Goal: Transaction & Acquisition: Subscribe to service/newsletter

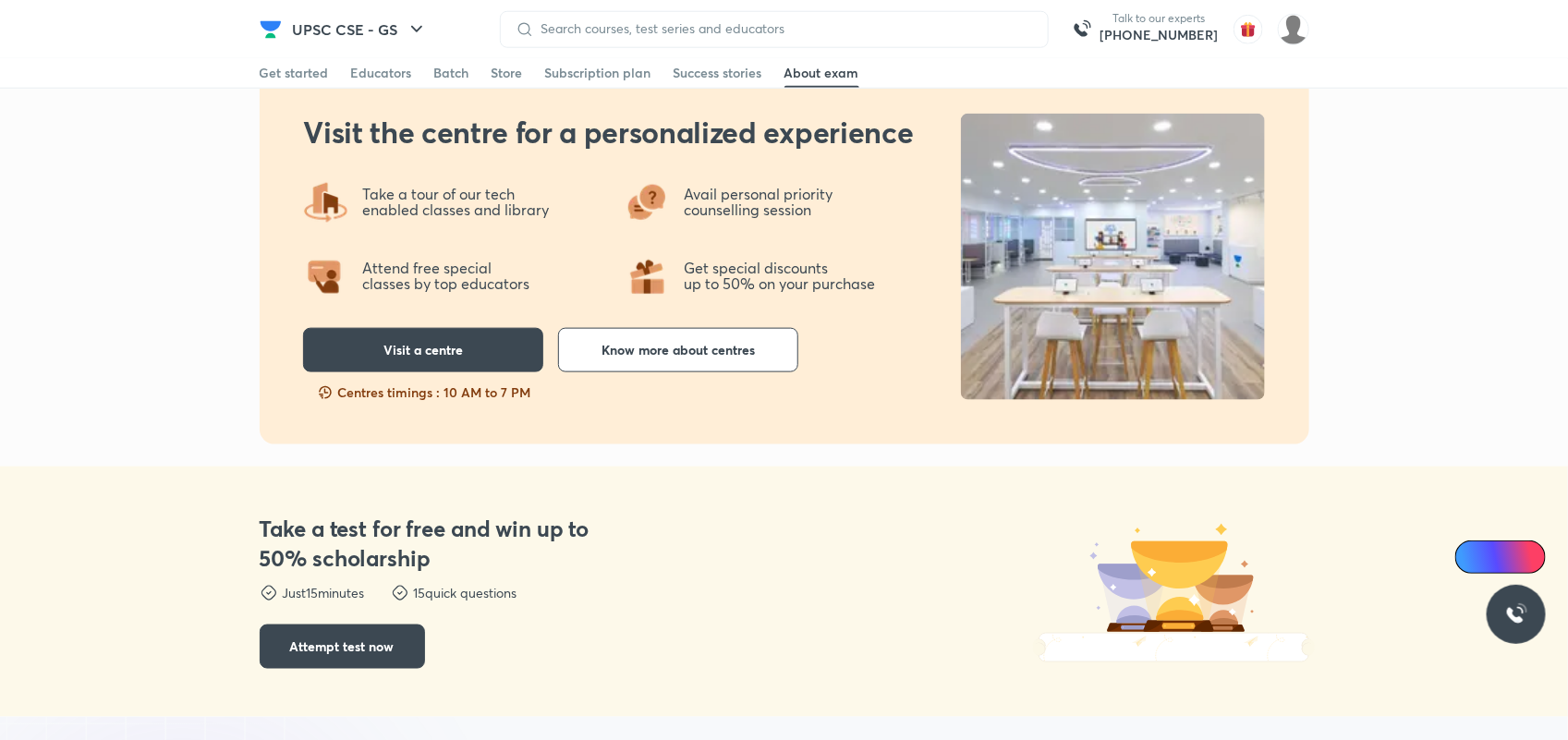
scroll to position [2868, 0]
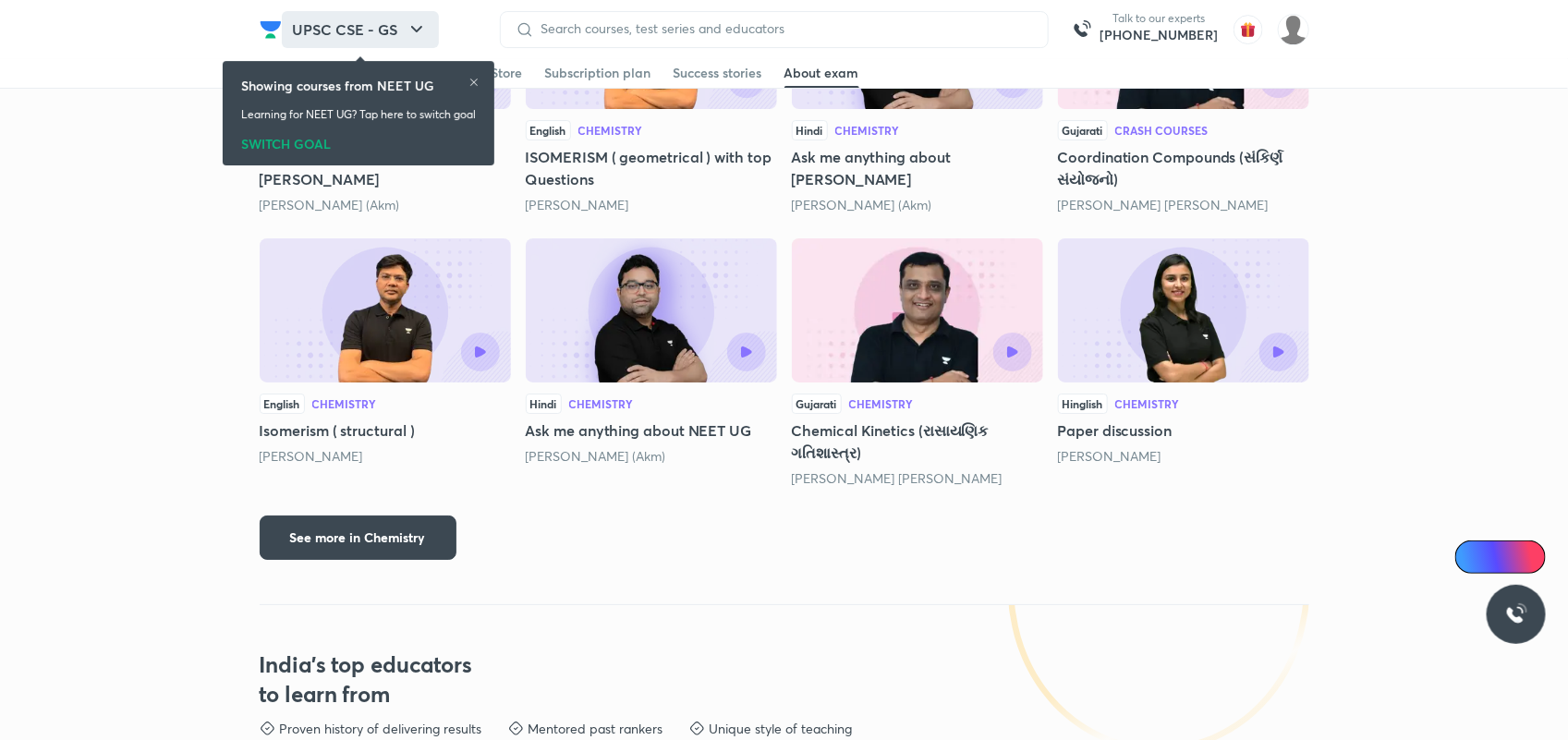
click at [384, 37] on button "UPSC CSE - GS" at bounding box center [360, 29] width 157 height 37
click at [396, 30] on button "UPSC CSE - GS" at bounding box center [360, 29] width 157 height 37
click at [412, 24] on icon "button" at bounding box center [417, 29] width 22 height 22
click at [476, 80] on icon at bounding box center [474, 82] width 11 height 11
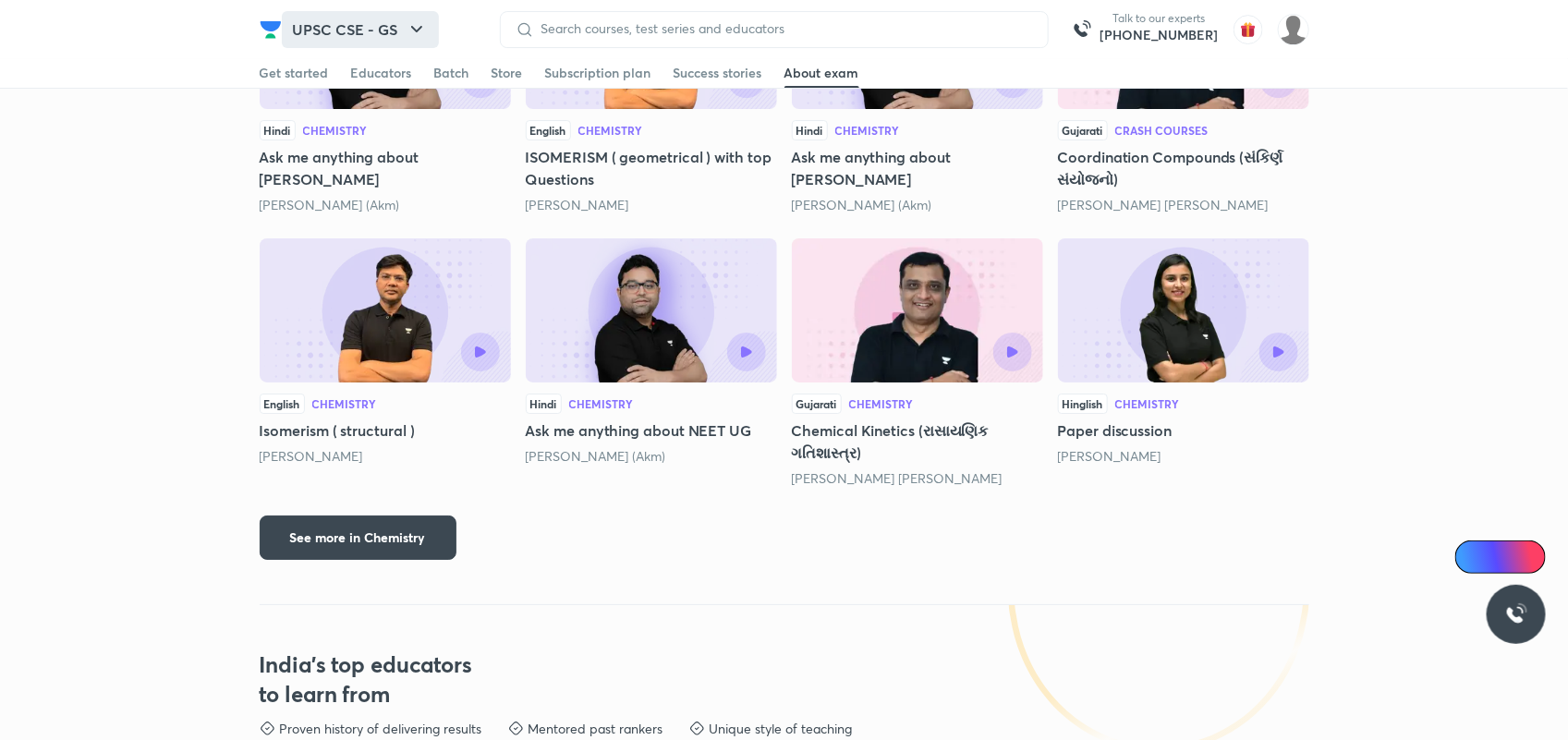
click at [414, 28] on icon "button" at bounding box center [416, 29] width 11 height 6
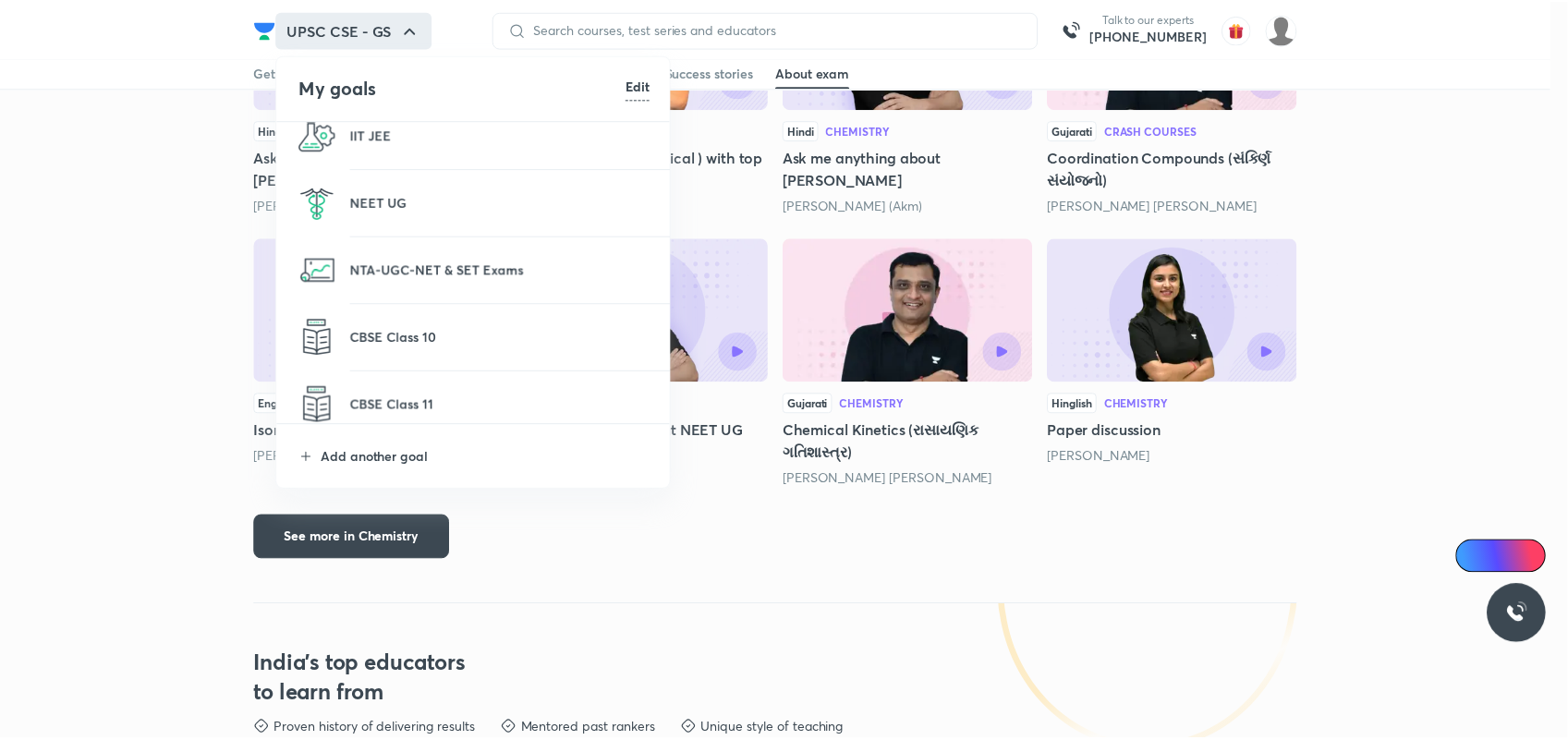
scroll to position [92, 0]
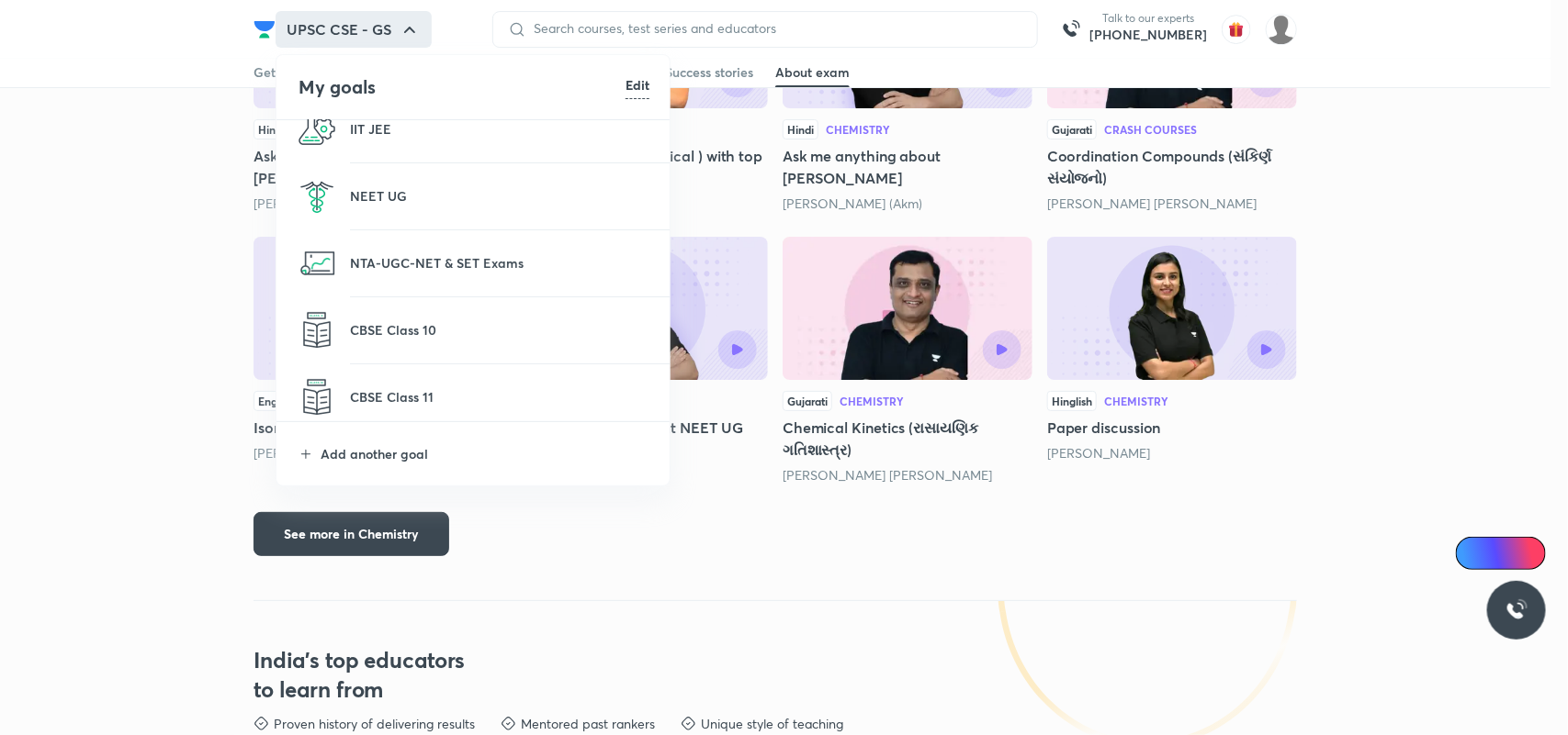
click at [369, 139] on p at bounding box center [499, 140] width 299 height 2
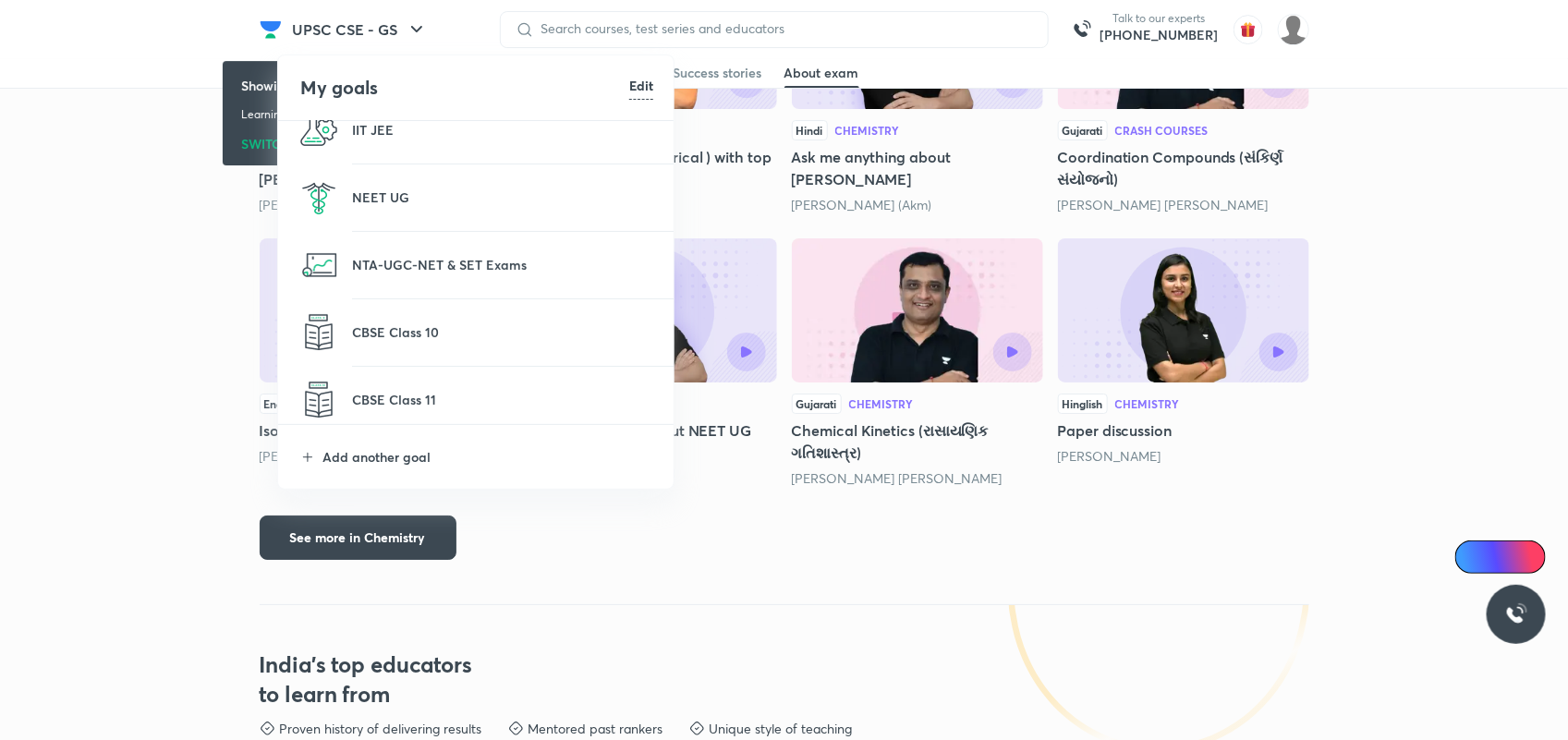
click at [371, 127] on div "Showing courses from NEET UG Learning for NEET UG? Tap here to switch goal SWIT…" at bounding box center [359, 113] width 272 height 130
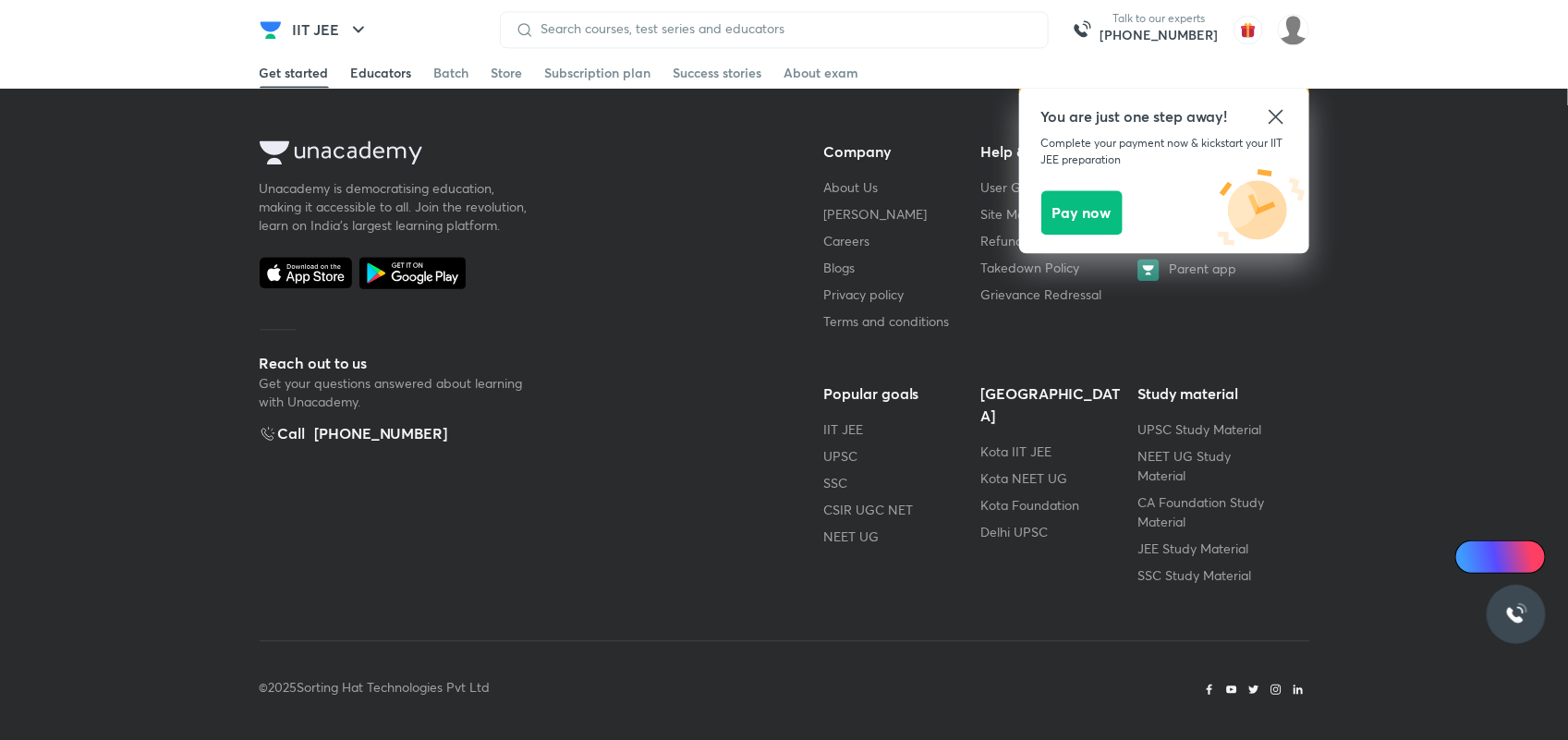
scroll to position [1698, 0]
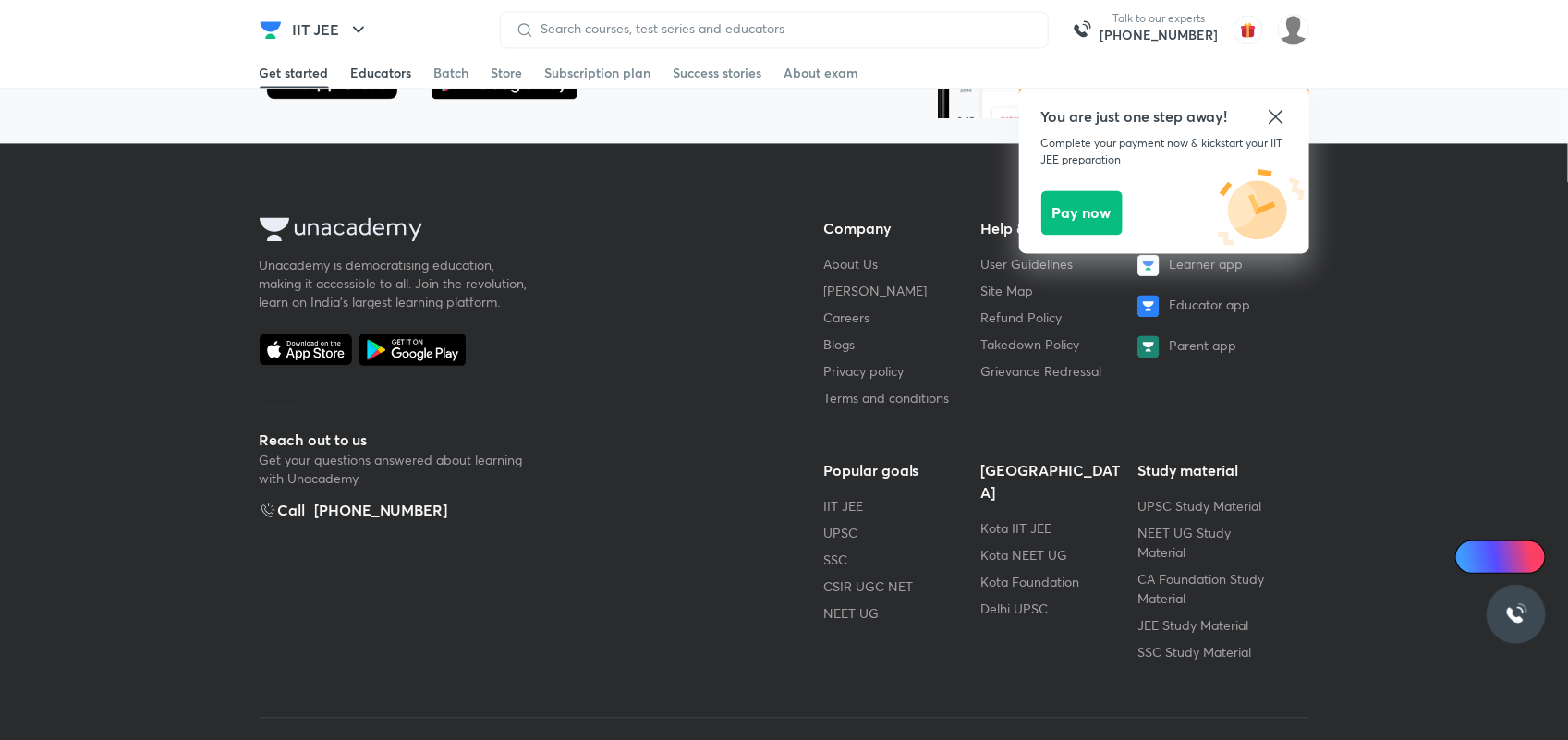
click at [379, 76] on div "Educators" at bounding box center [381, 73] width 61 height 18
click at [1275, 116] on icon at bounding box center [1276, 116] width 14 height 14
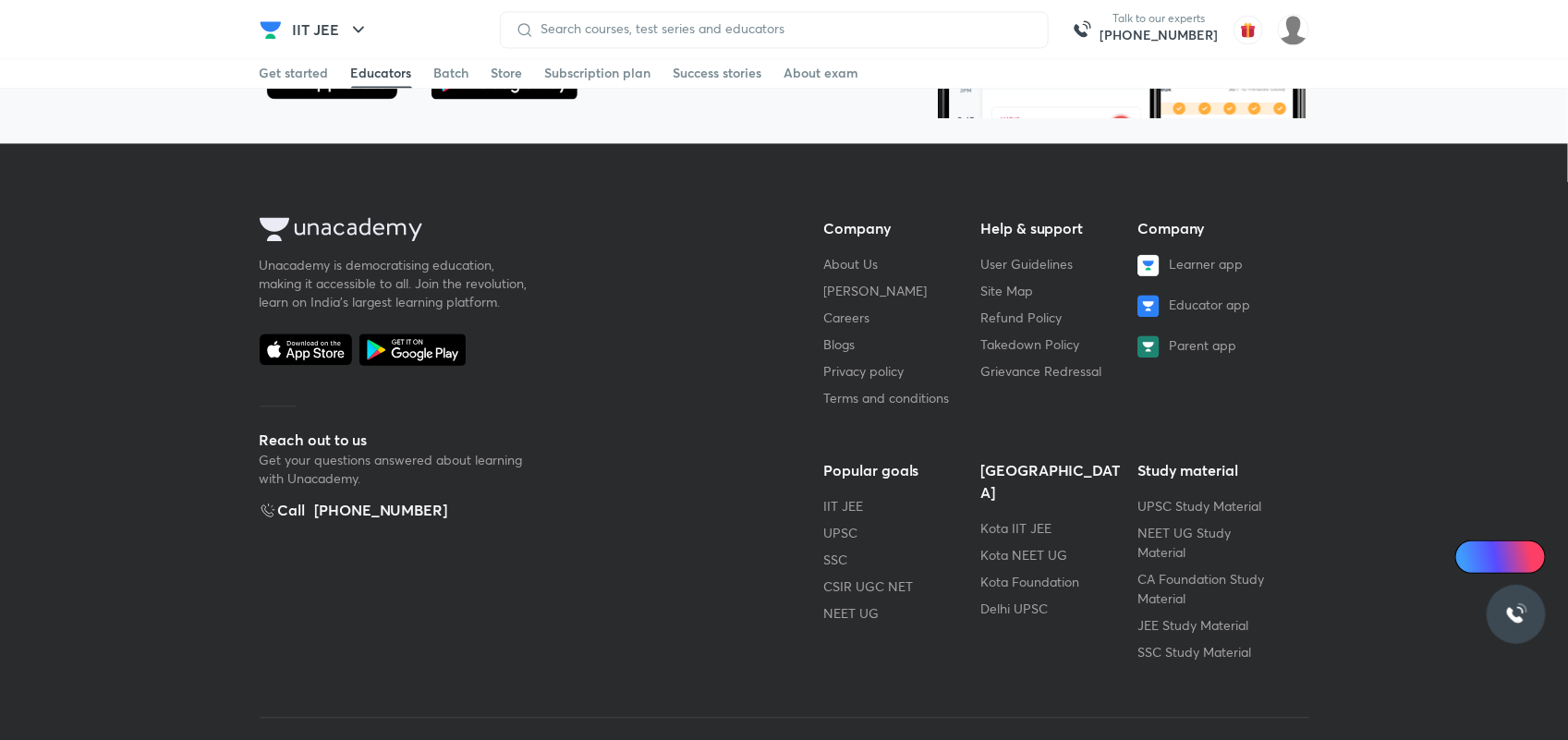
click at [366, 67] on div "Educators" at bounding box center [381, 73] width 61 height 18
click at [297, 67] on div "Get started" at bounding box center [294, 73] width 69 height 18
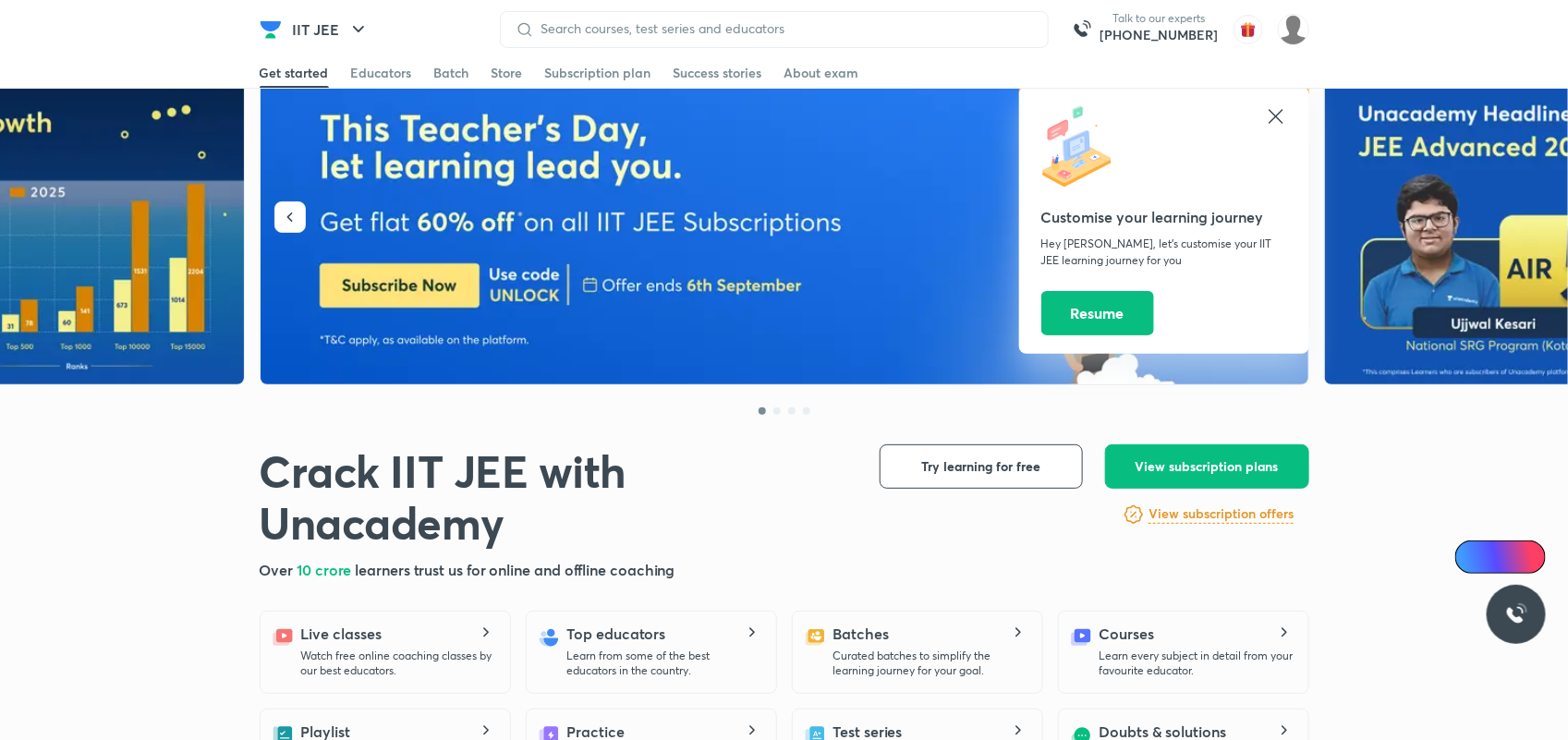
scroll to position [34, 0]
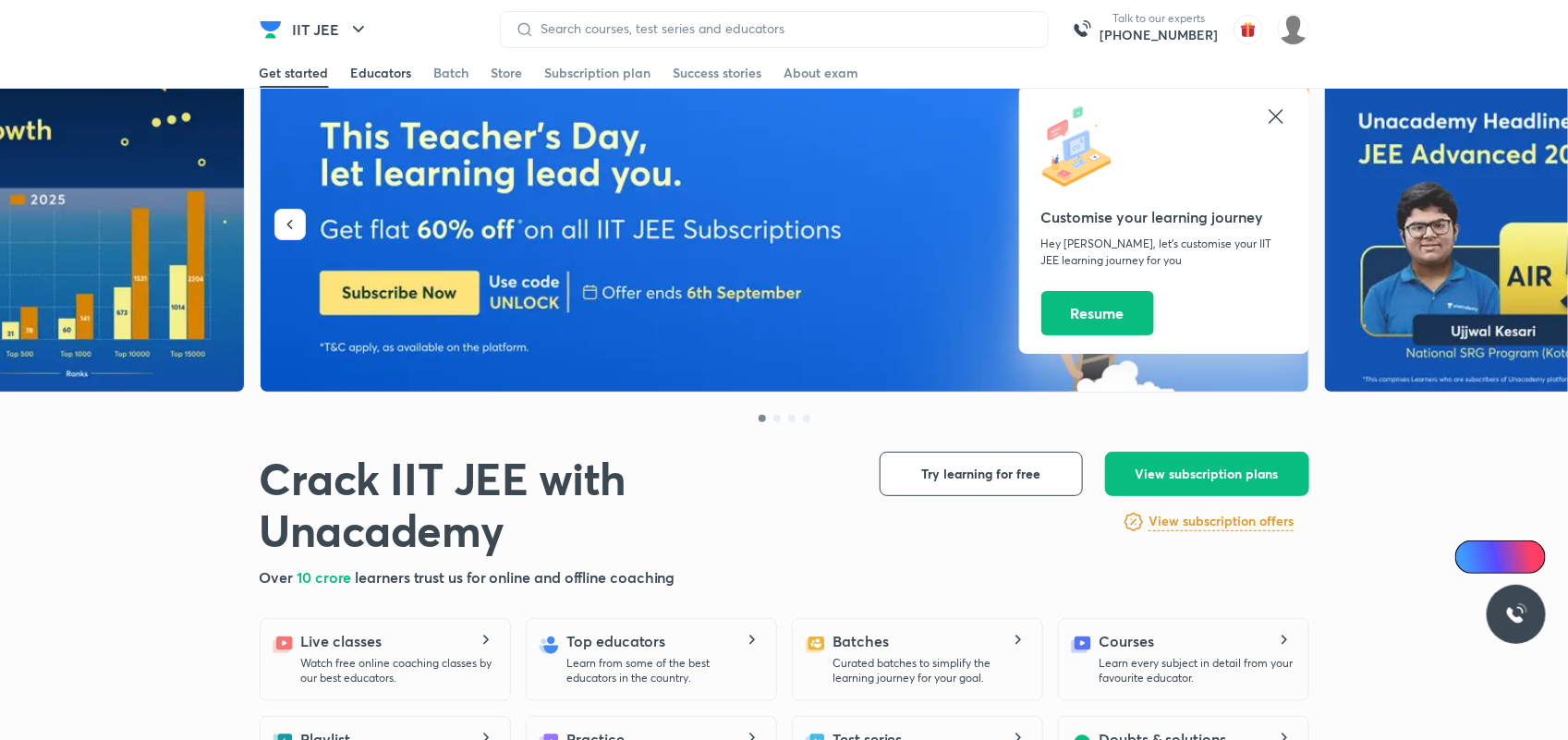
click at [359, 74] on div "Educators" at bounding box center [381, 73] width 61 height 18
click at [1283, 118] on icon at bounding box center [1276, 116] width 22 height 22
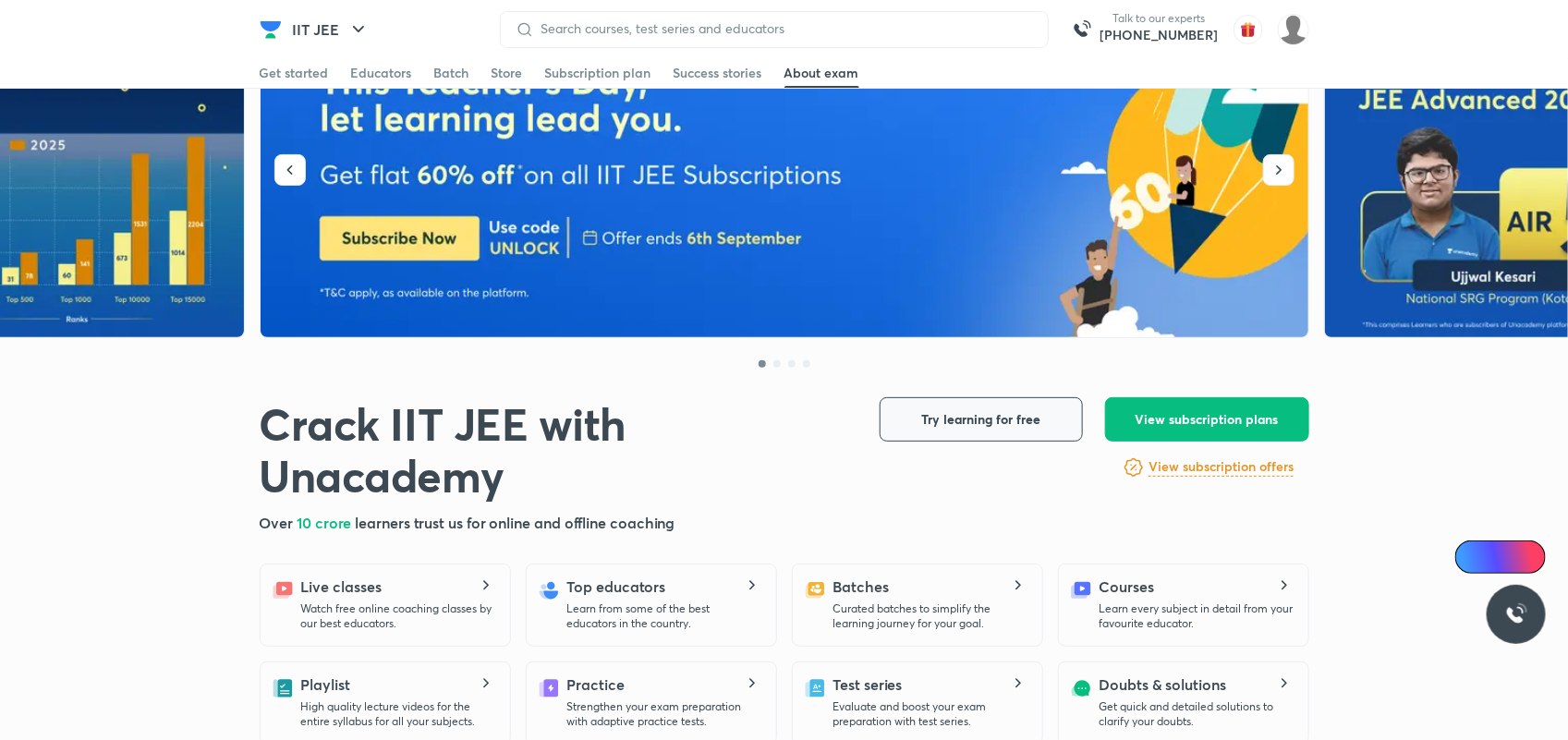
scroll to position [77, 0]
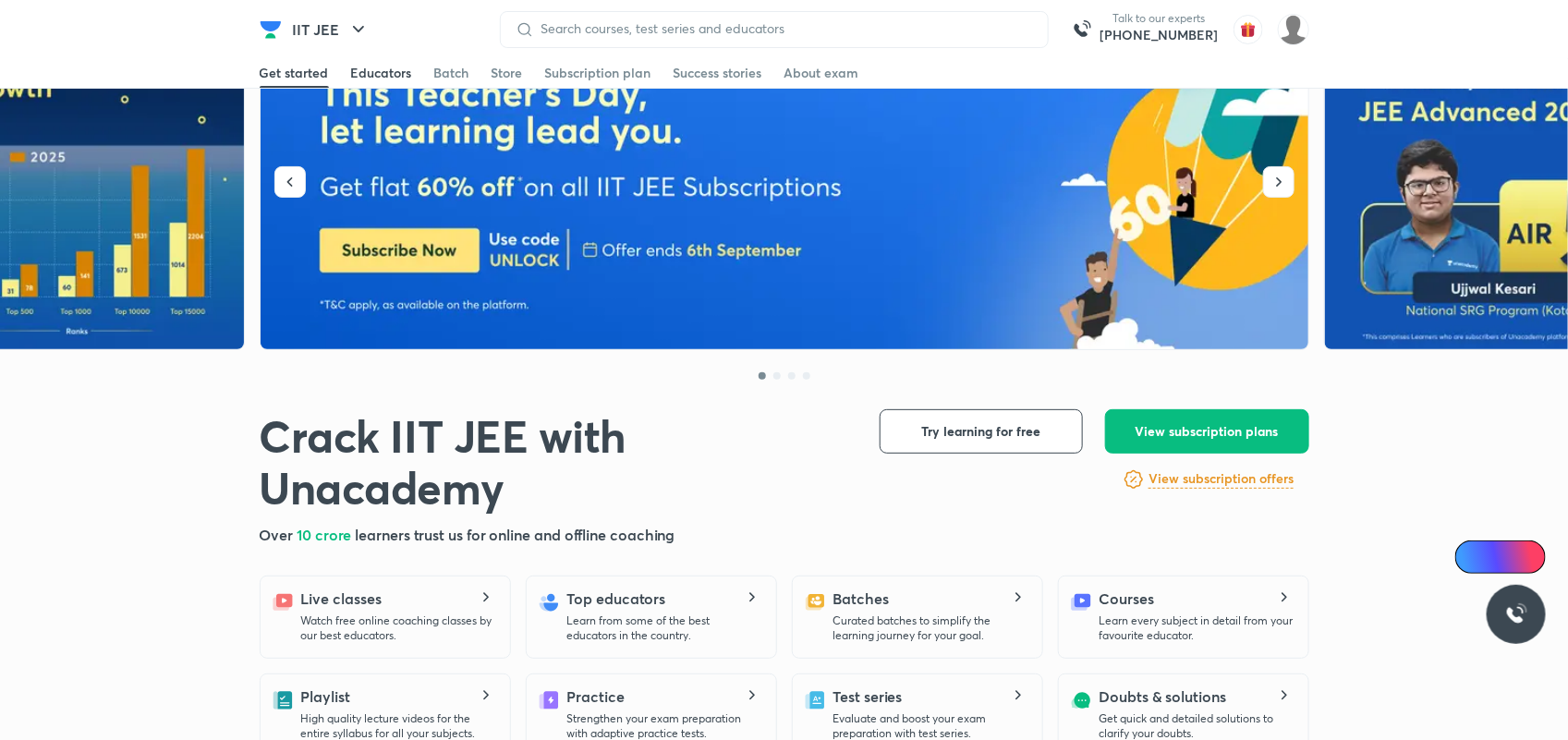
click at [381, 79] on div "Educators" at bounding box center [381, 73] width 61 height 18
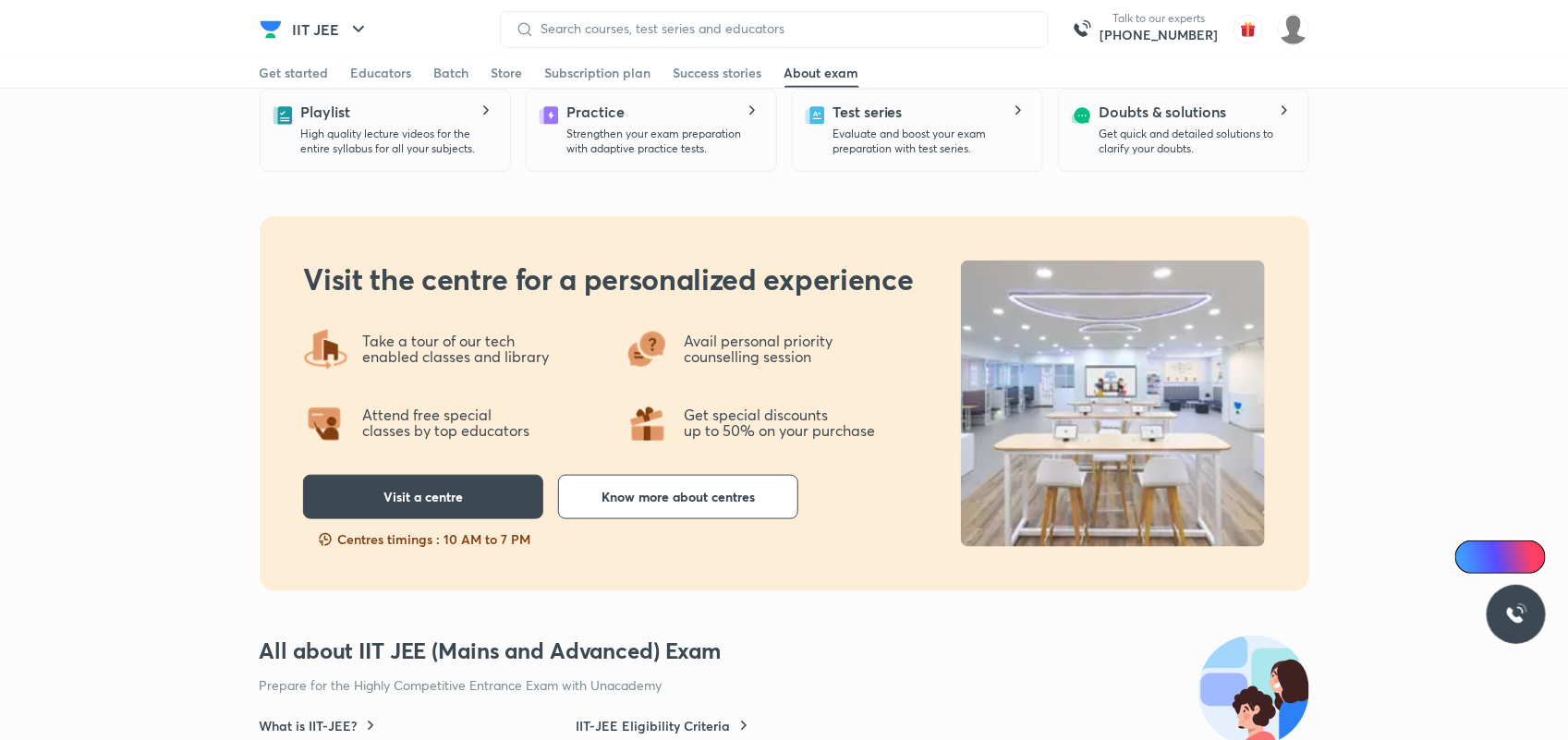
scroll to position [661, 0]
click at [363, 72] on div "Educators" at bounding box center [381, 73] width 61 height 18
click at [442, 69] on div "Batch" at bounding box center [451, 73] width 35 height 18
click at [389, 77] on div "Educators" at bounding box center [381, 73] width 61 height 18
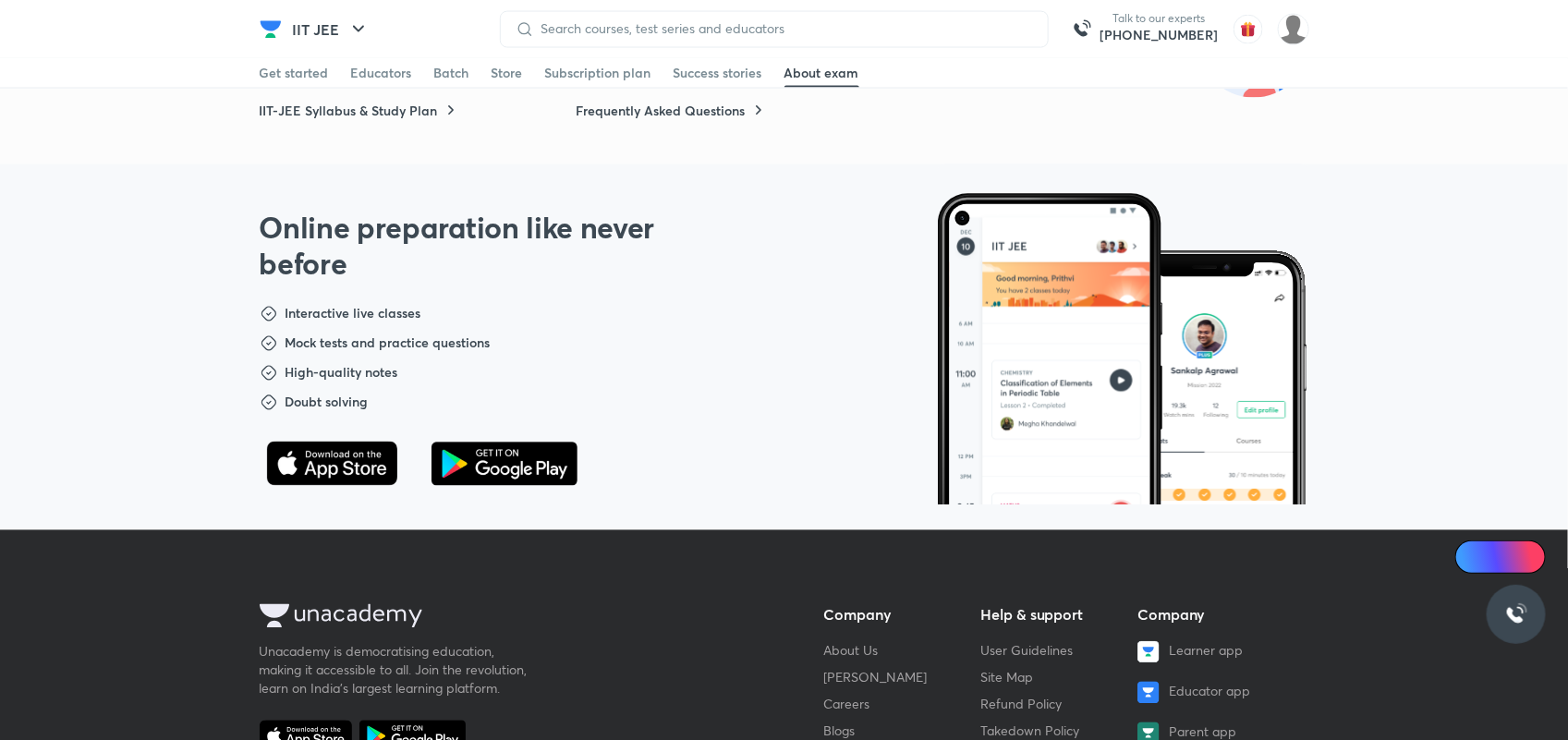
scroll to position [0, 0]
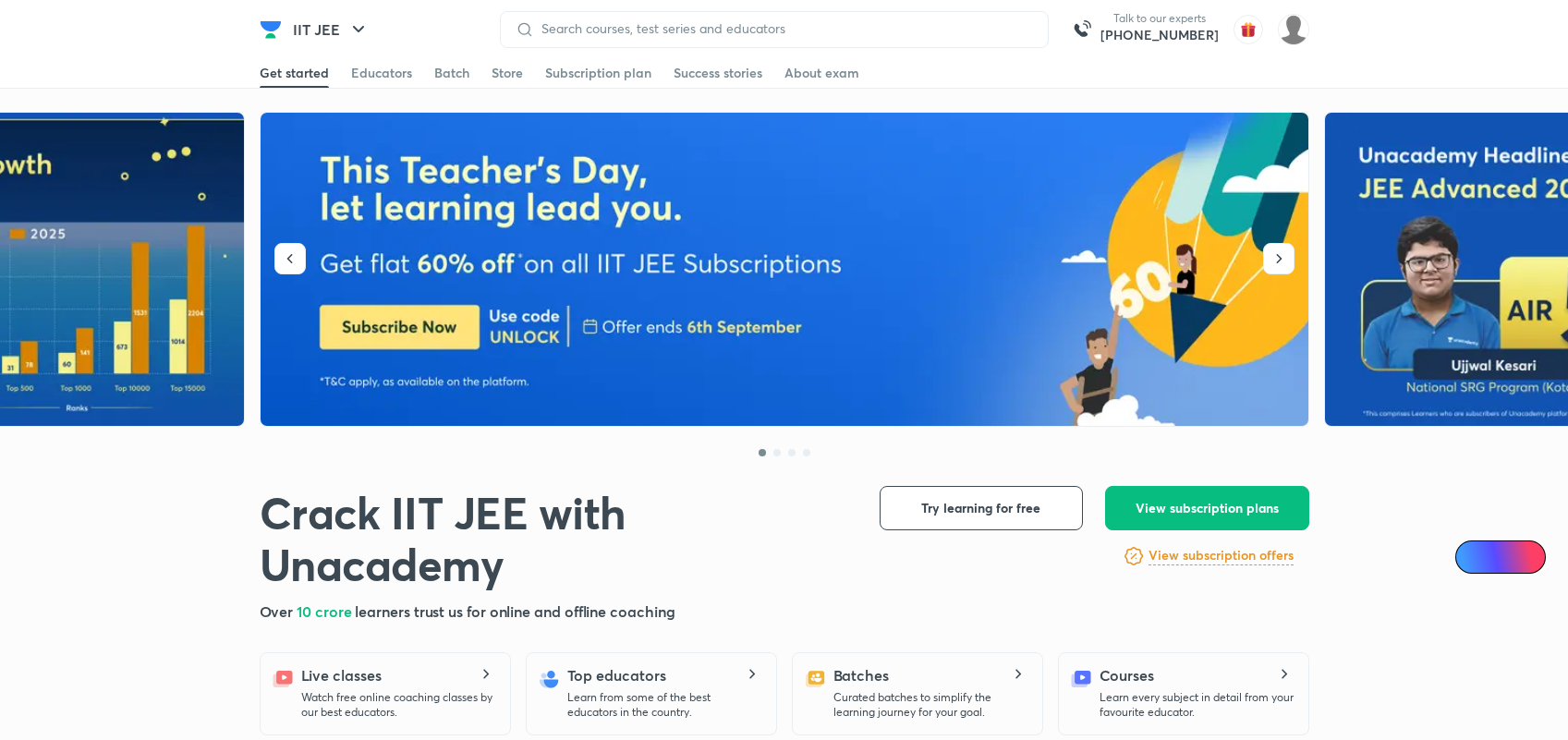
click at [377, 79] on div "Educators" at bounding box center [381, 73] width 61 height 18
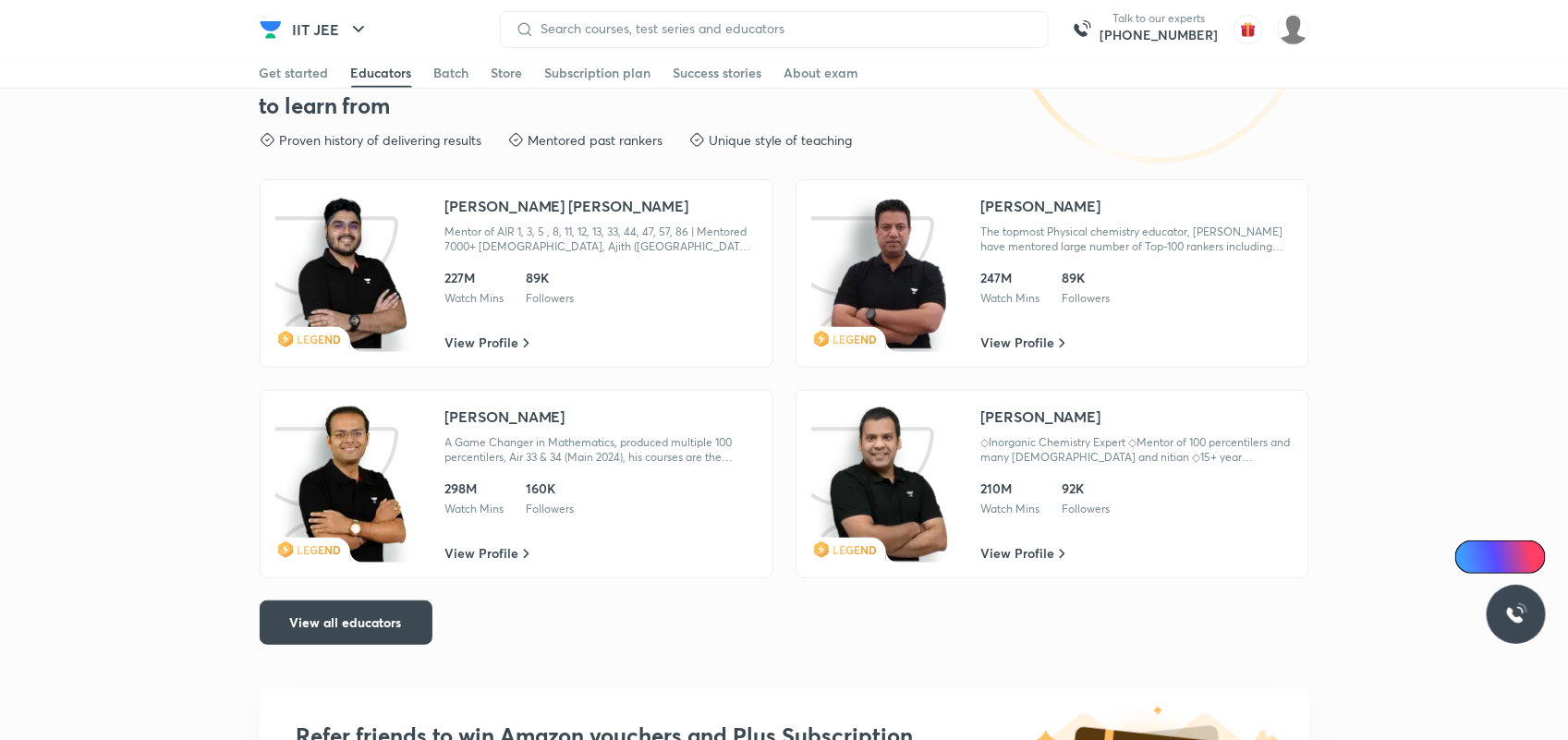
scroll to position [3496, 0]
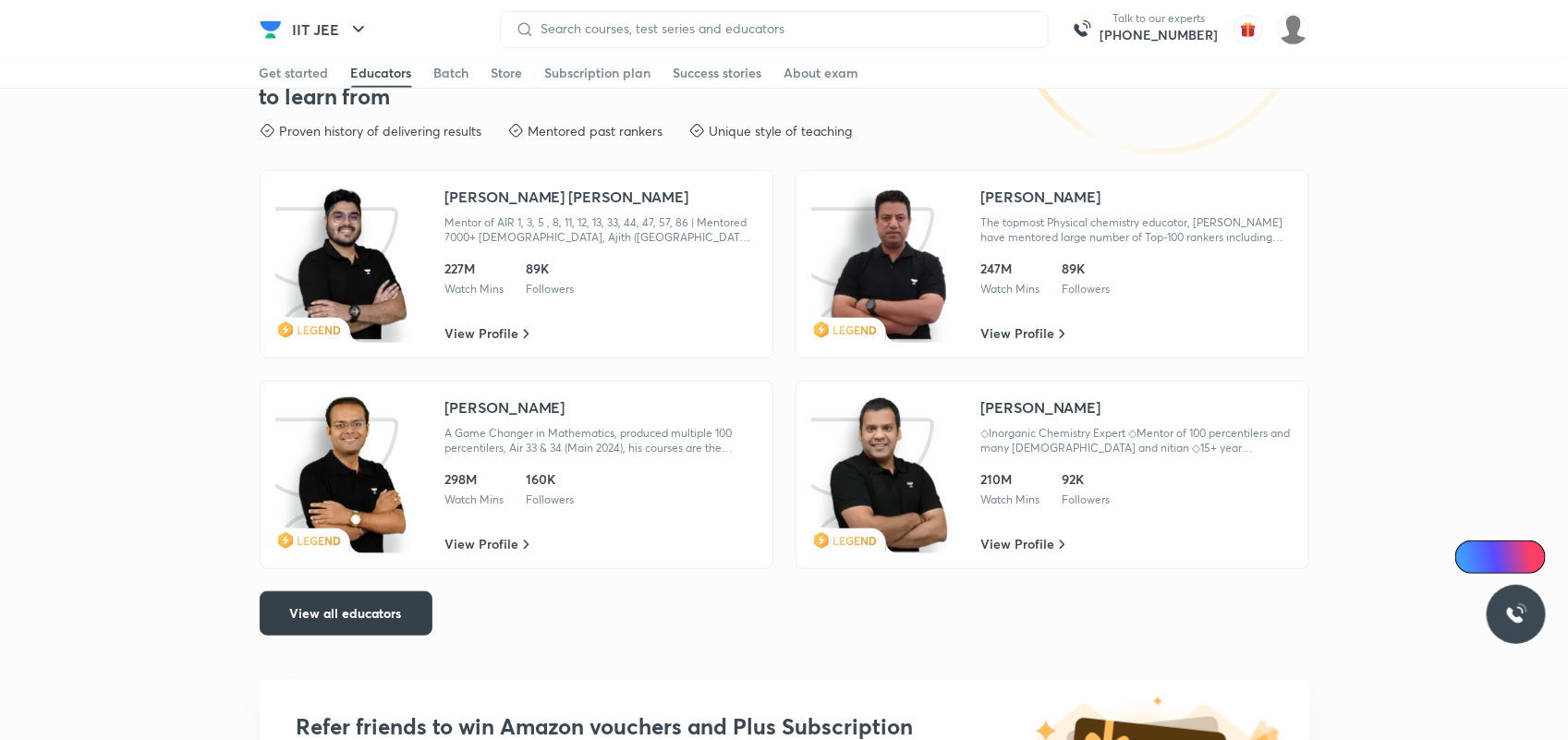
click at [331, 603] on button "View all educators" at bounding box center [346, 614] width 173 height 44
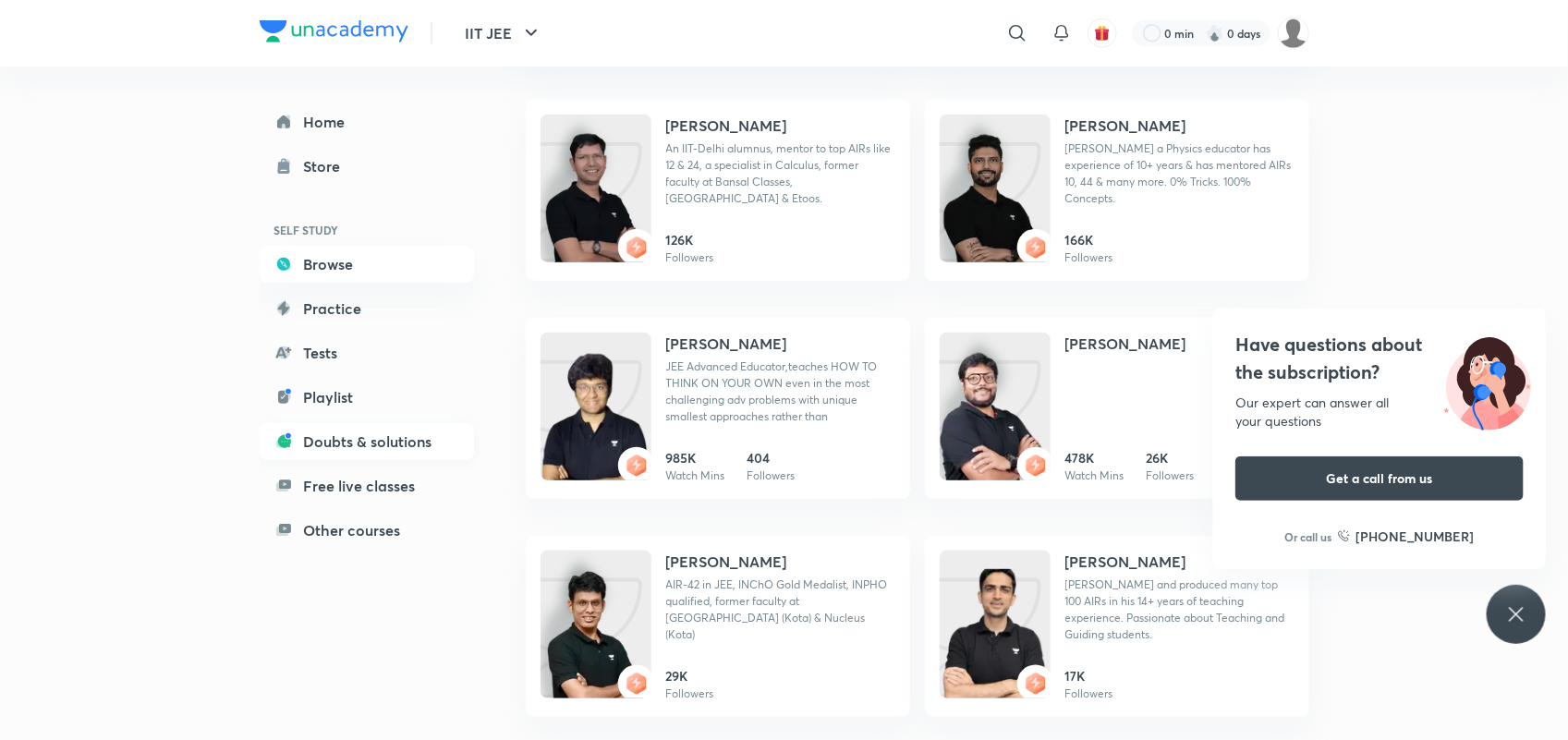
scroll to position [704, 0]
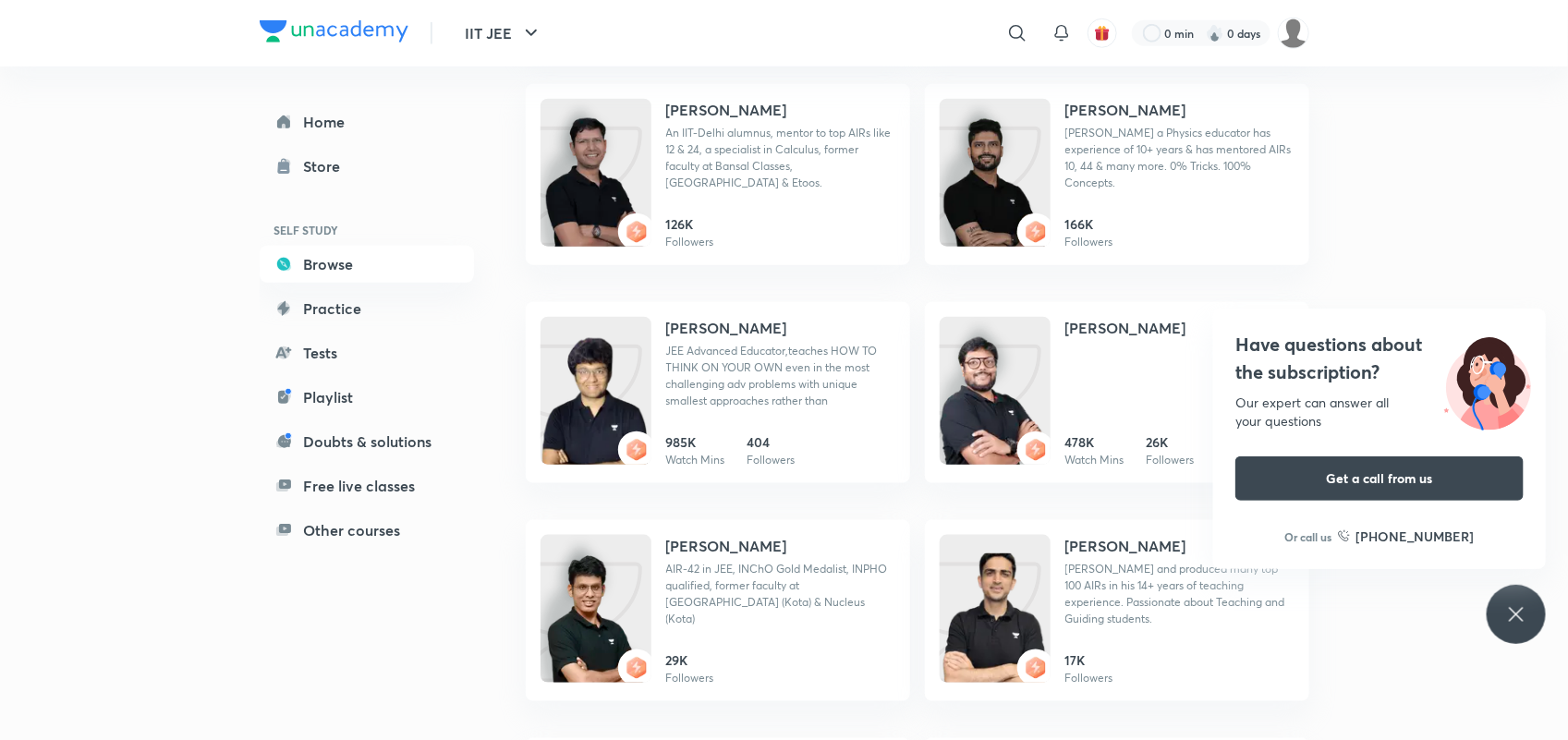
click at [1543, 611] on div "Have questions about the subscription? Our expert can answer all your questions…" at bounding box center [1516, 614] width 59 height 59
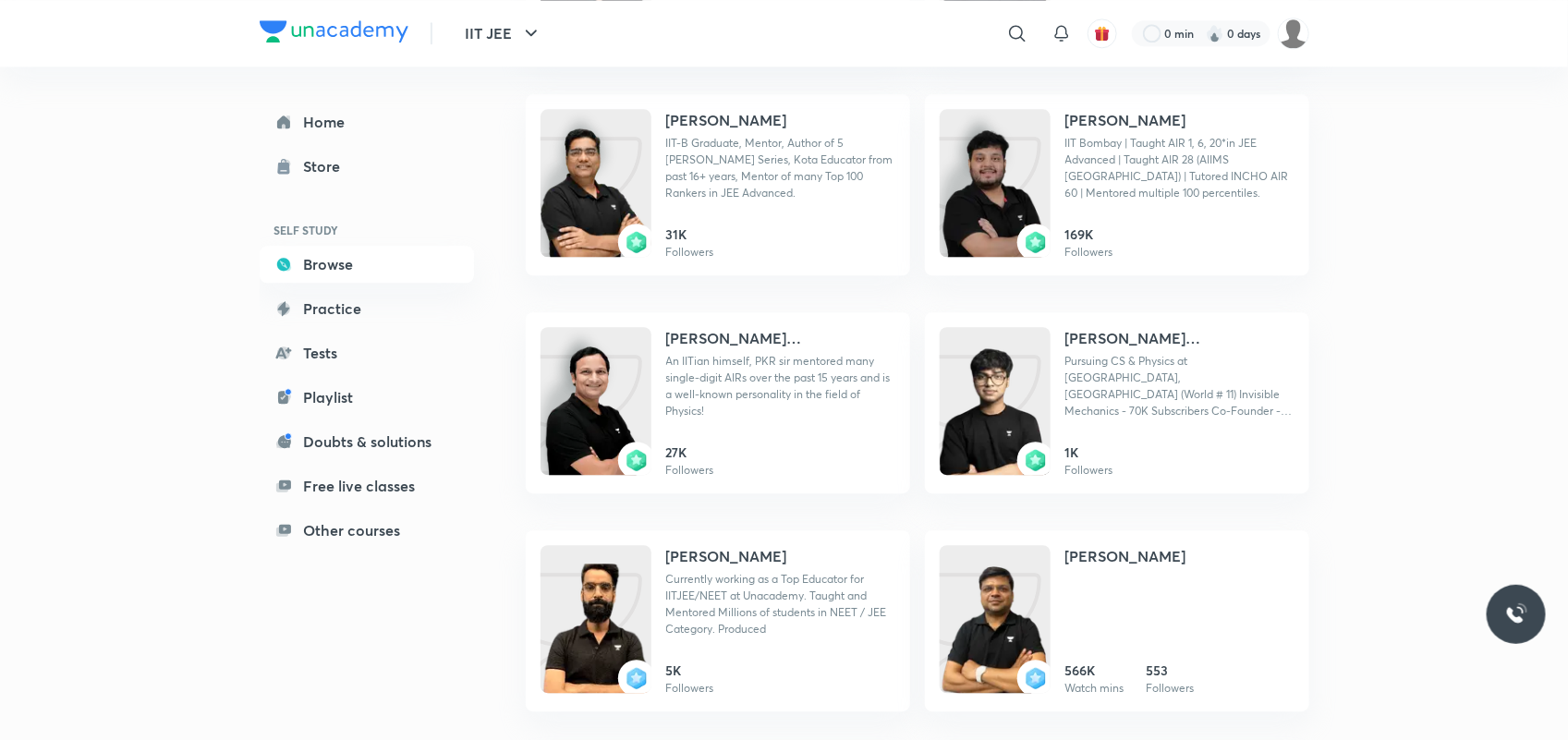
scroll to position [2013, 0]
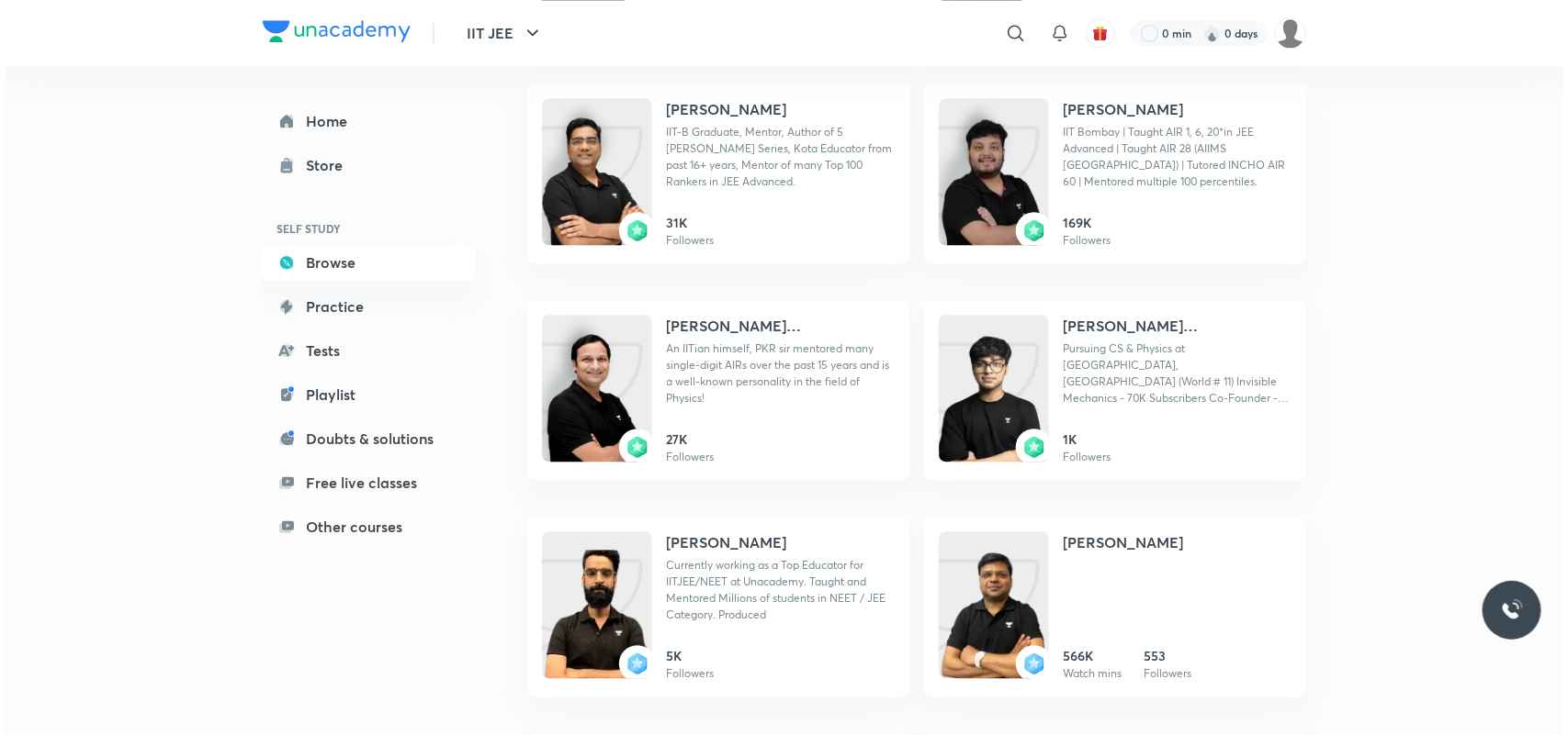
scroll to position [2644, 0]
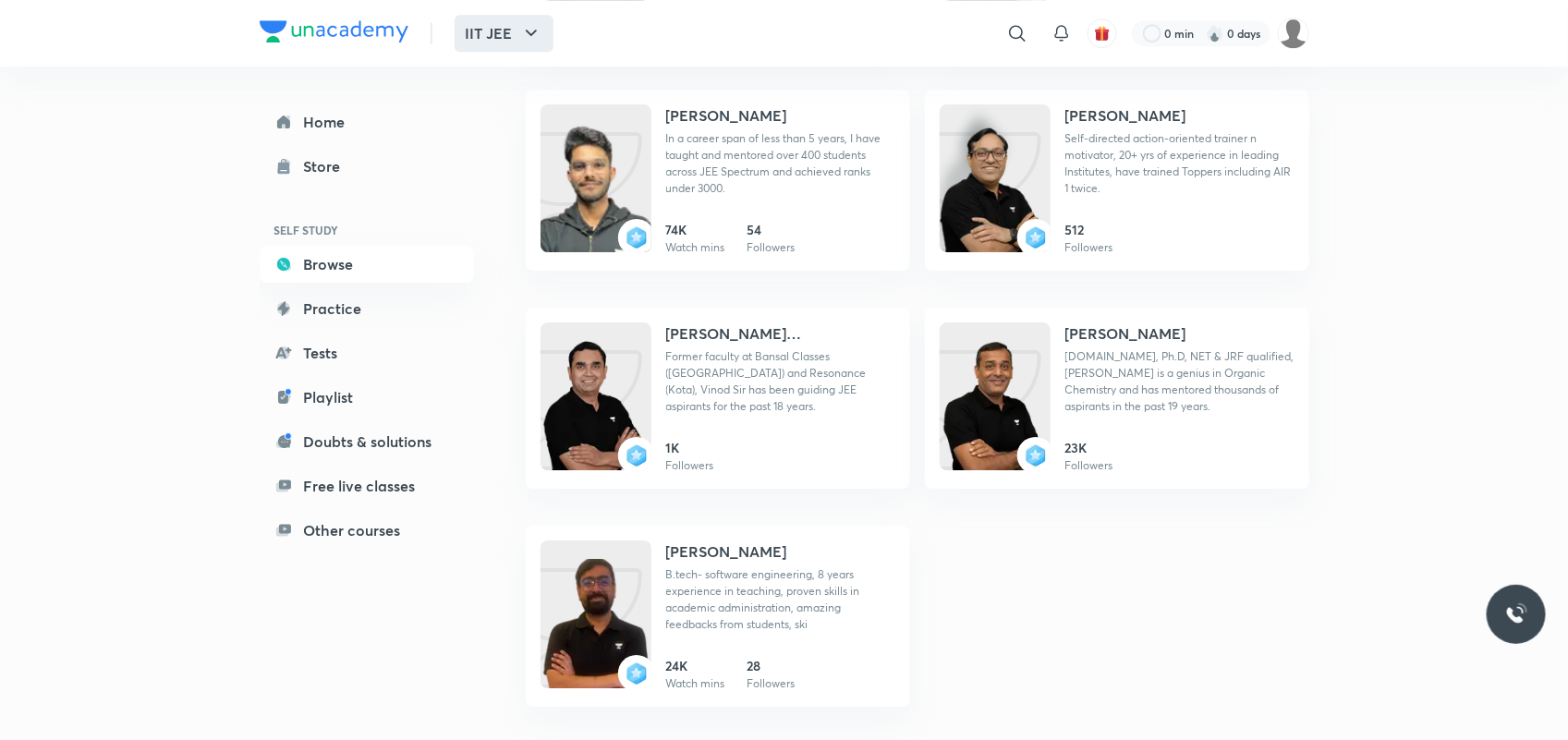
click at [515, 26] on button "IIT JEE" at bounding box center [504, 33] width 99 height 37
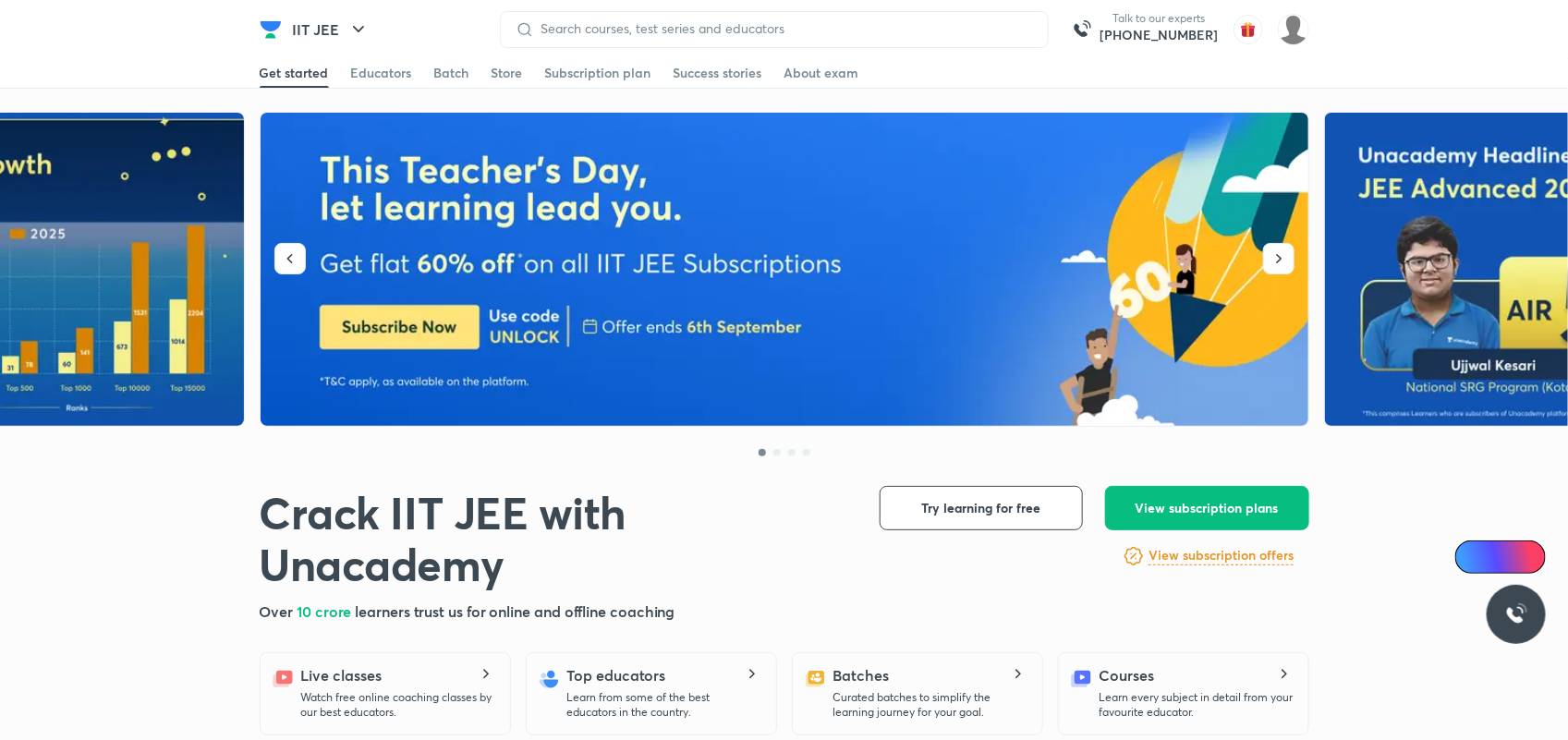
scroll to position [3378, 0]
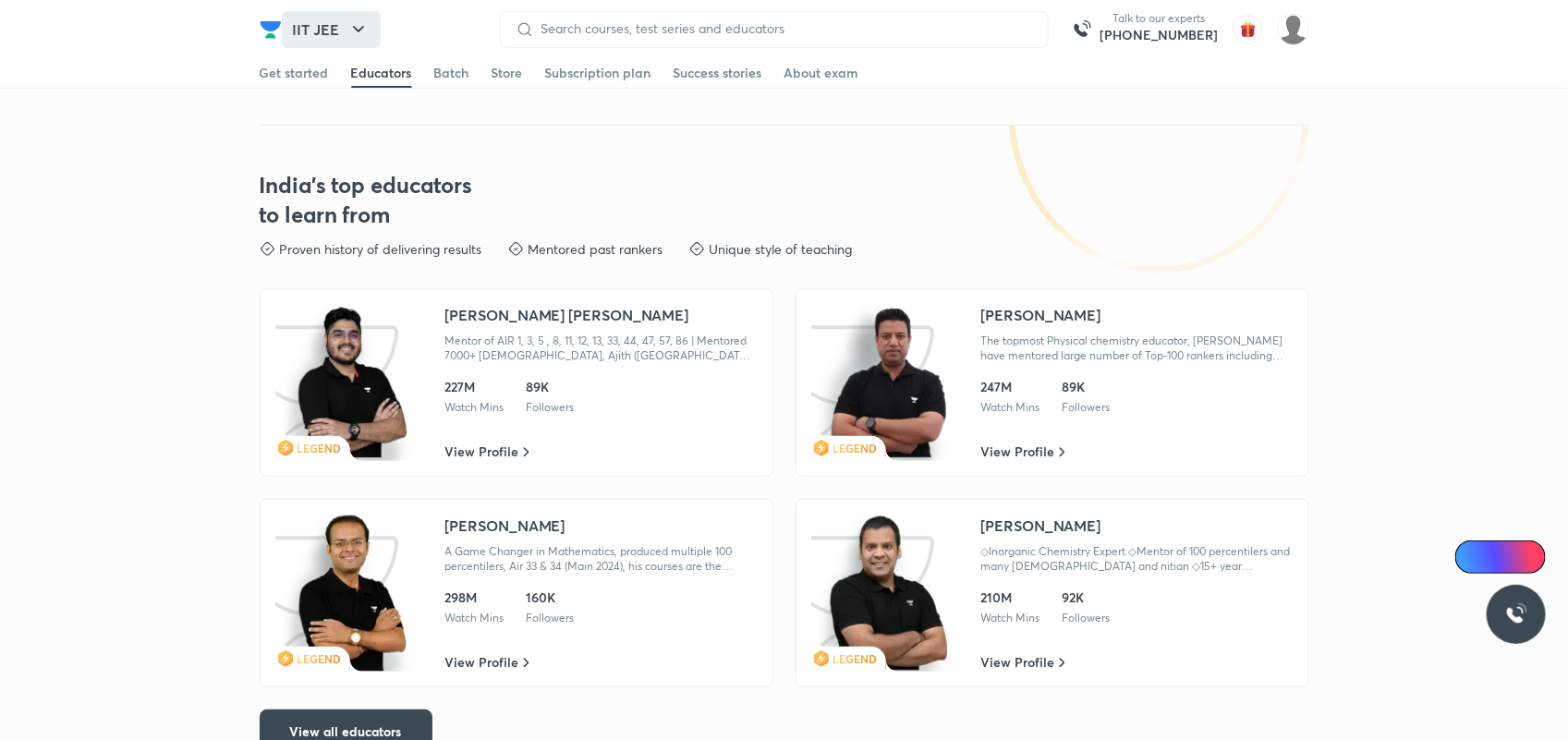
click at [348, 38] on icon "button" at bounding box center [359, 29] width 22 height 22
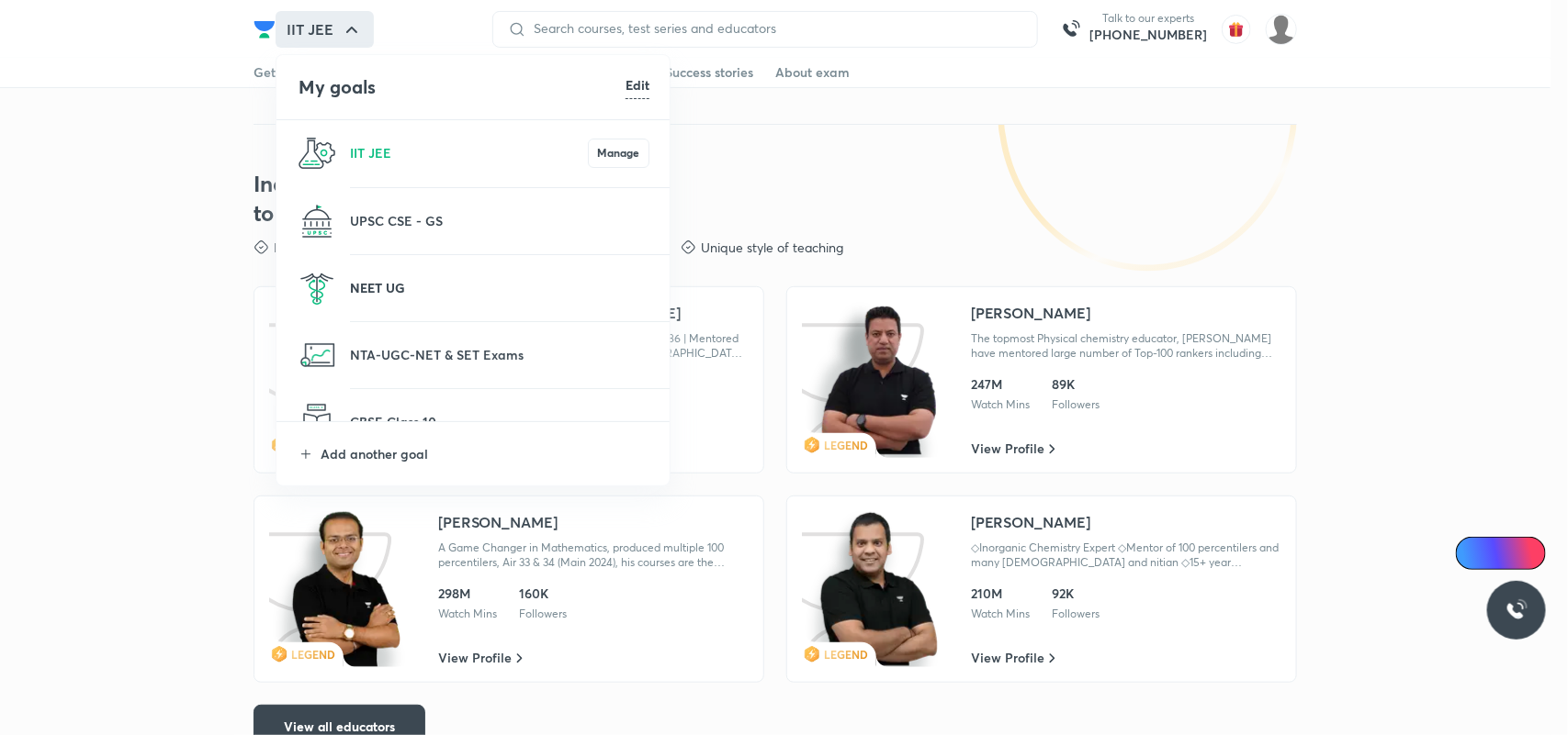
click at [419, 291] on p "NEET UG" at bounding box center [499, 287] width 299 height 19
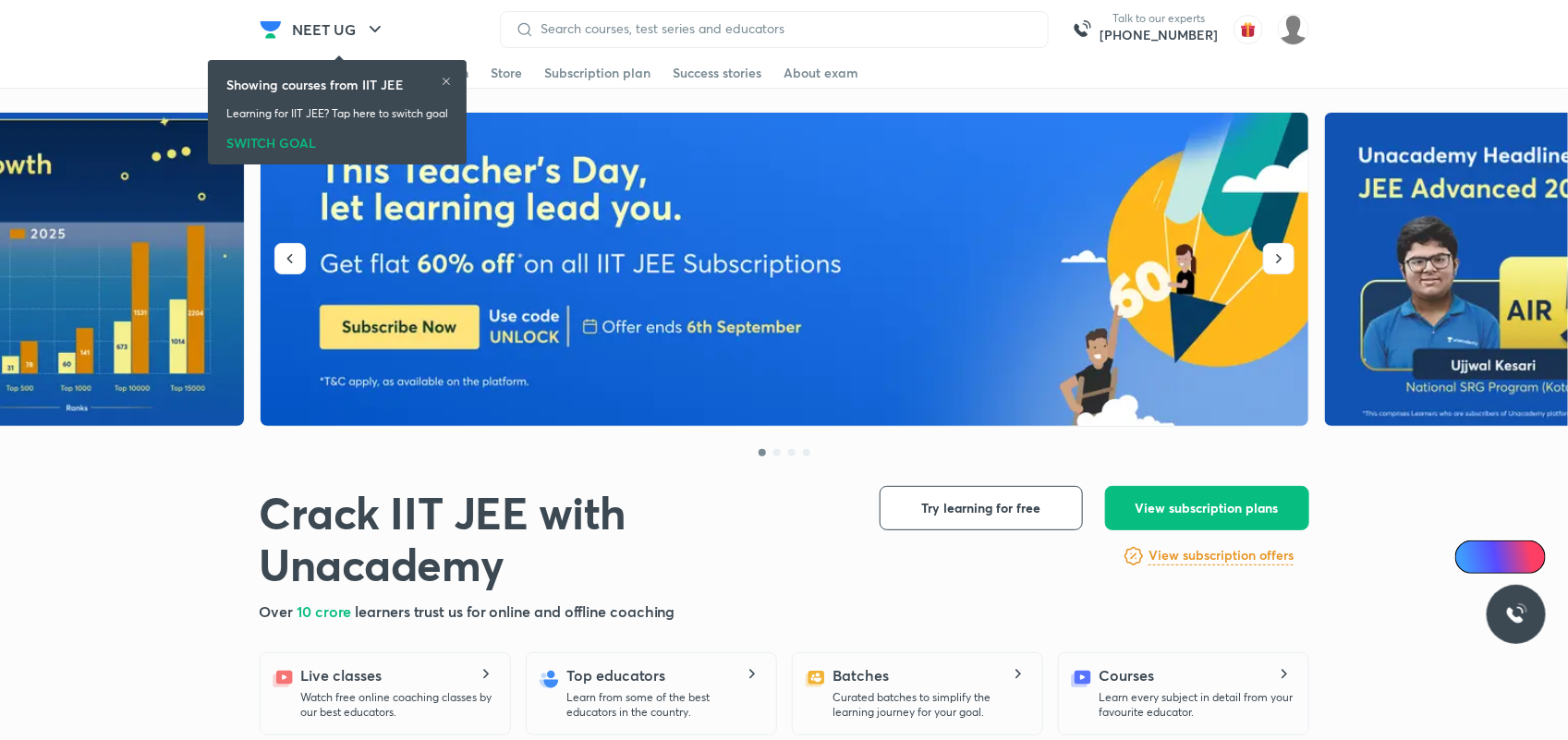
click at [445, 77] on icon at bounding box center [446, 81] width 11 height 11
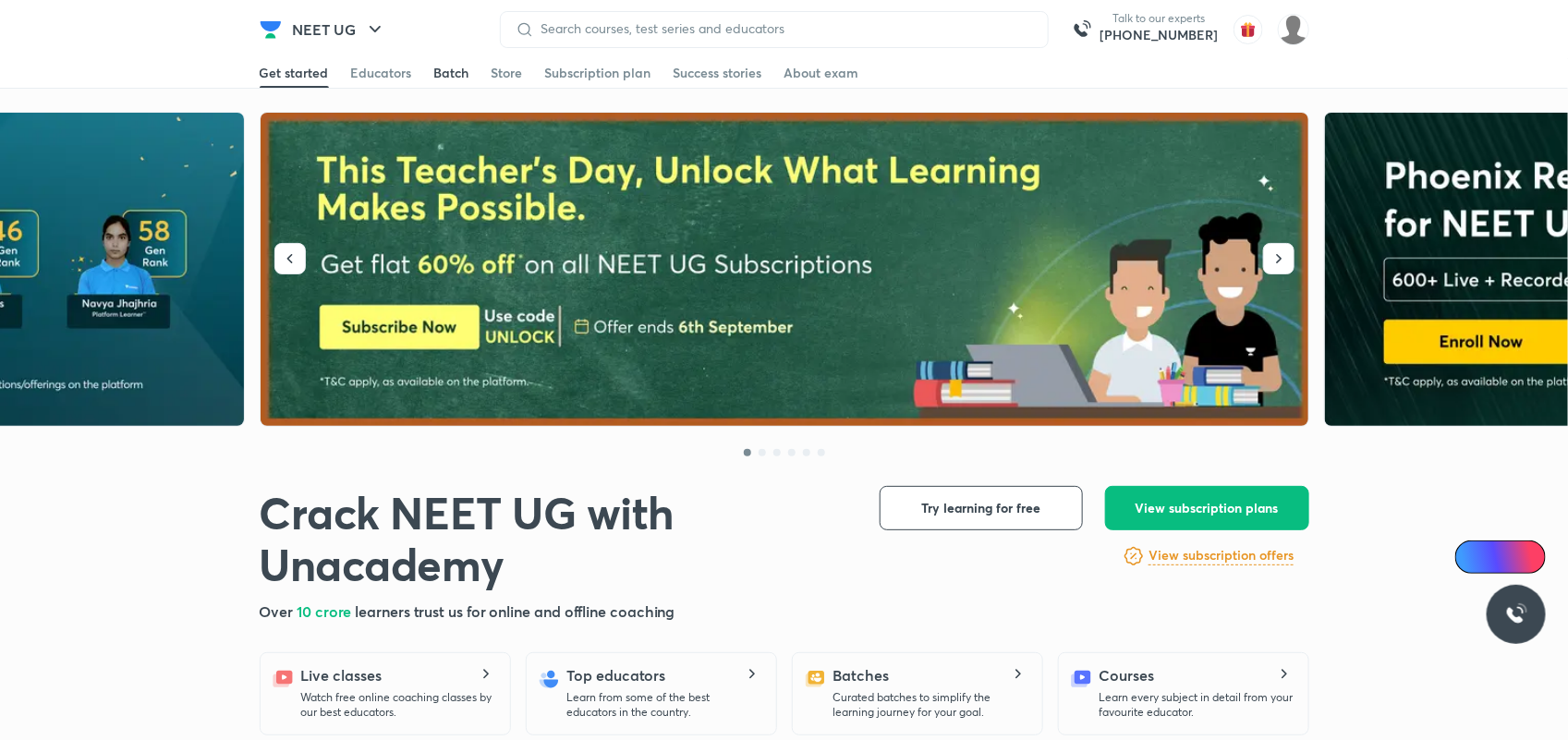
click at [457, 72] on div "Batch" at bounding box center [451, 73] width 35 height 18
click at [440, 67] on div "Batch" at bounding box center [451, 73] width 35 height 18
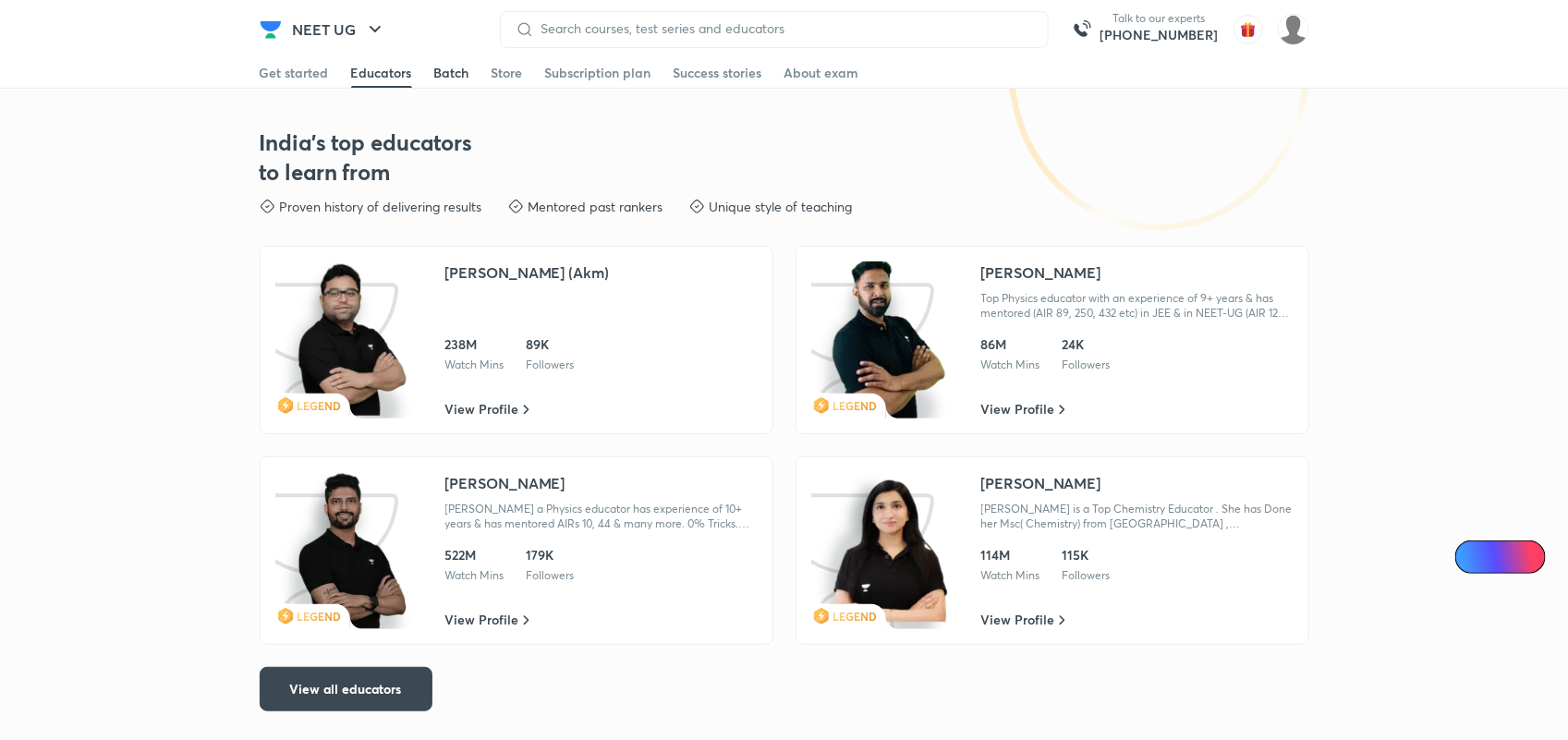
scroll to position [3398, 0]
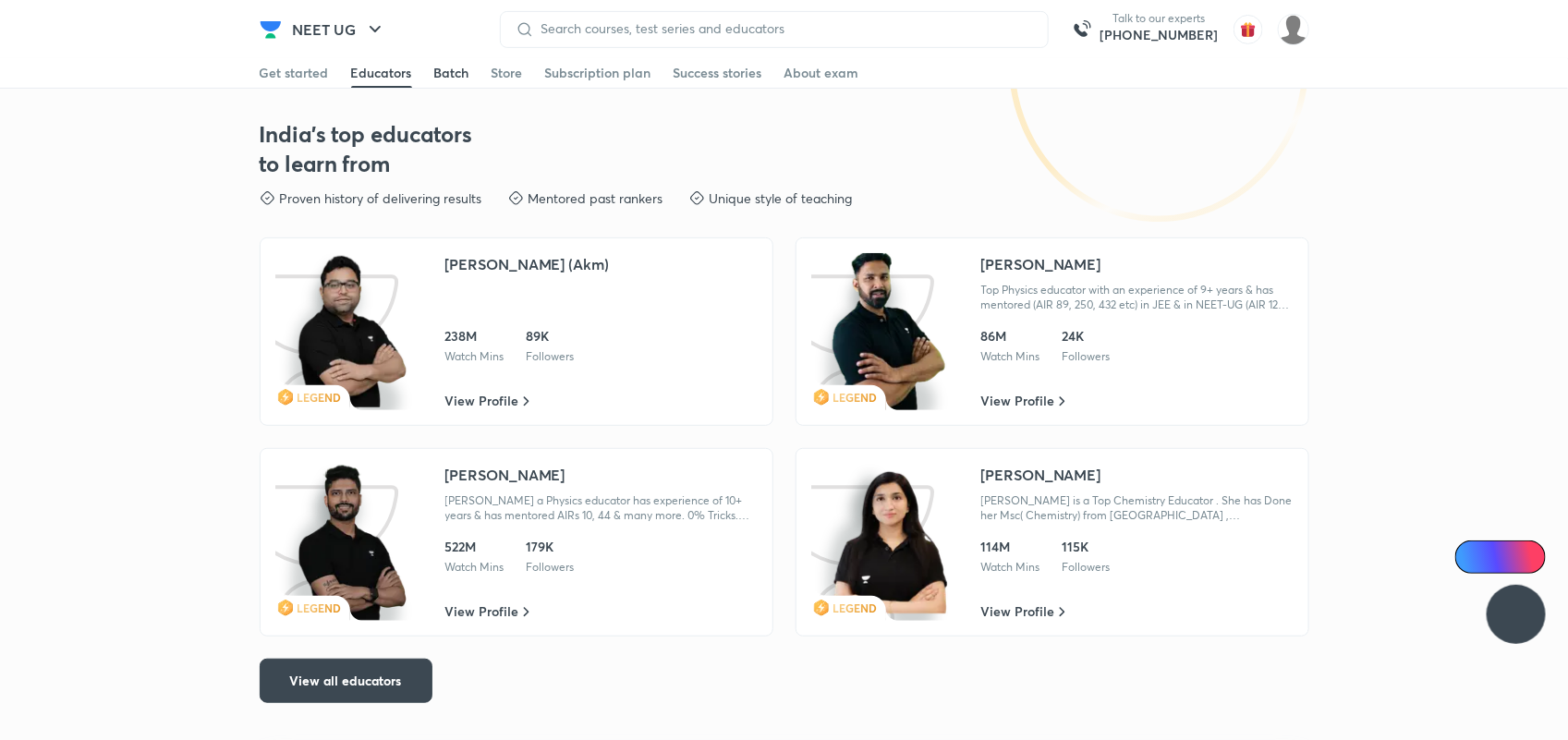
click at [450, 70] on div "Batch" at bounding box center [451, 73] width 35 height 18
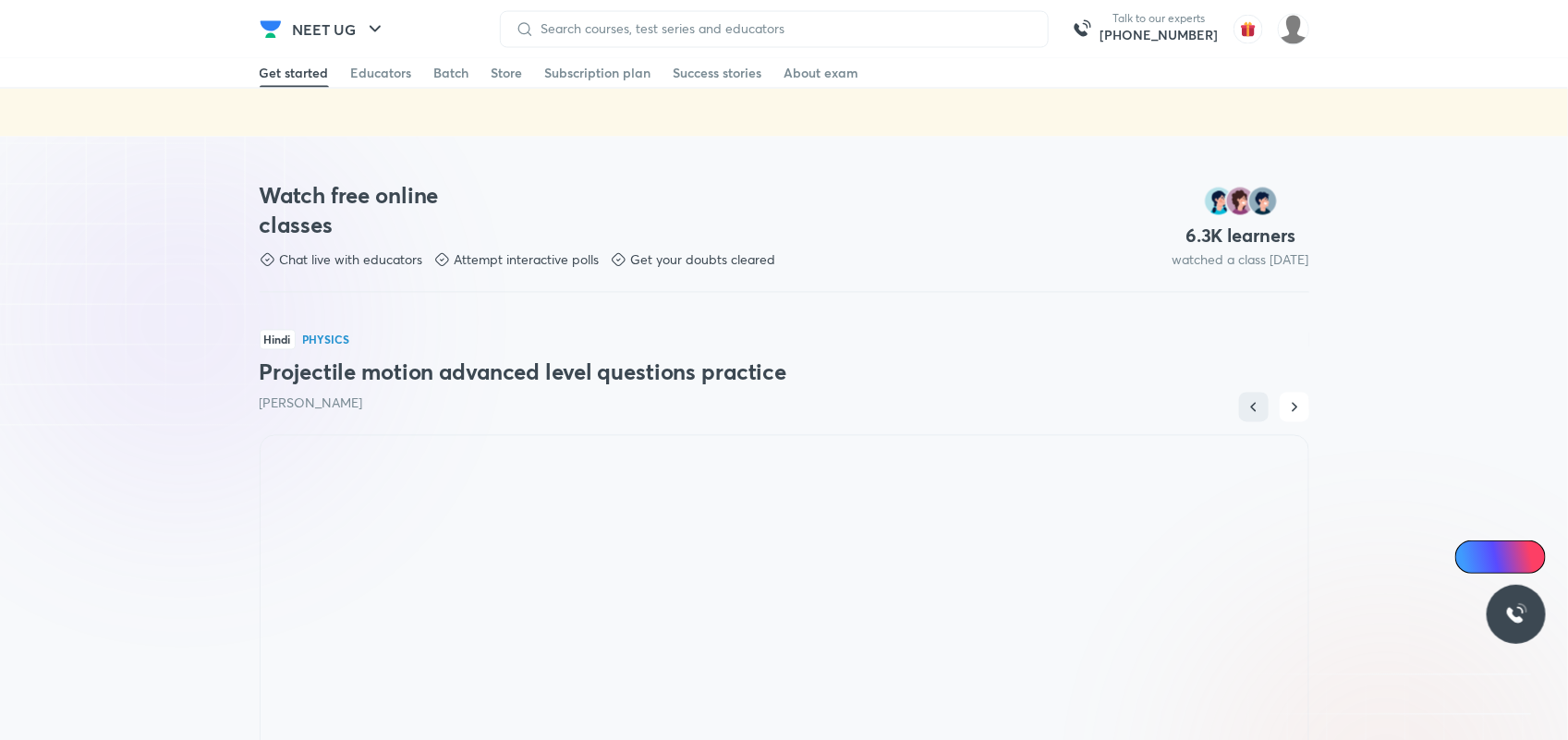
scroll to position [1586, 0]
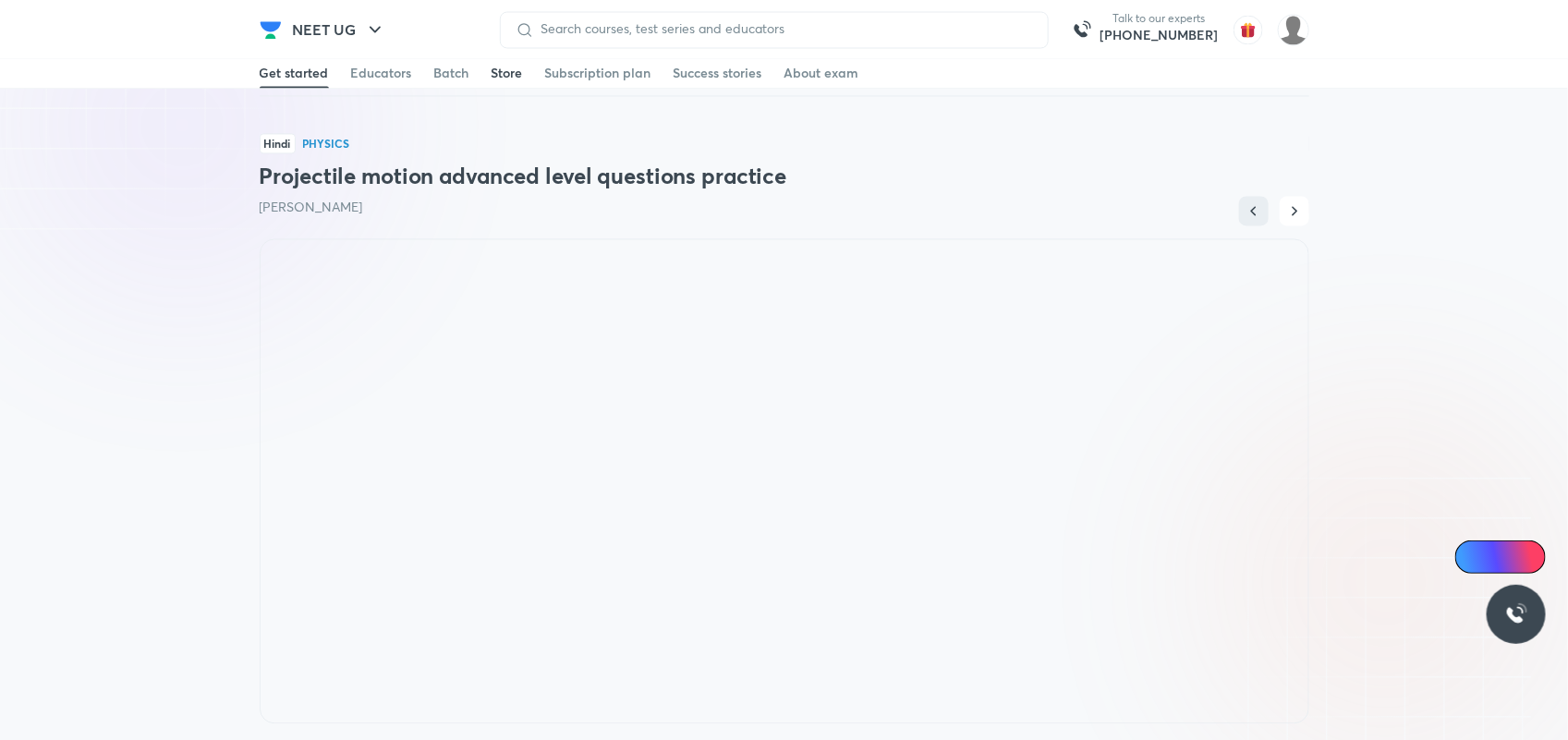
click at [496, 64] on div "Store" at bounding box center [507, 73] width 31 height 18
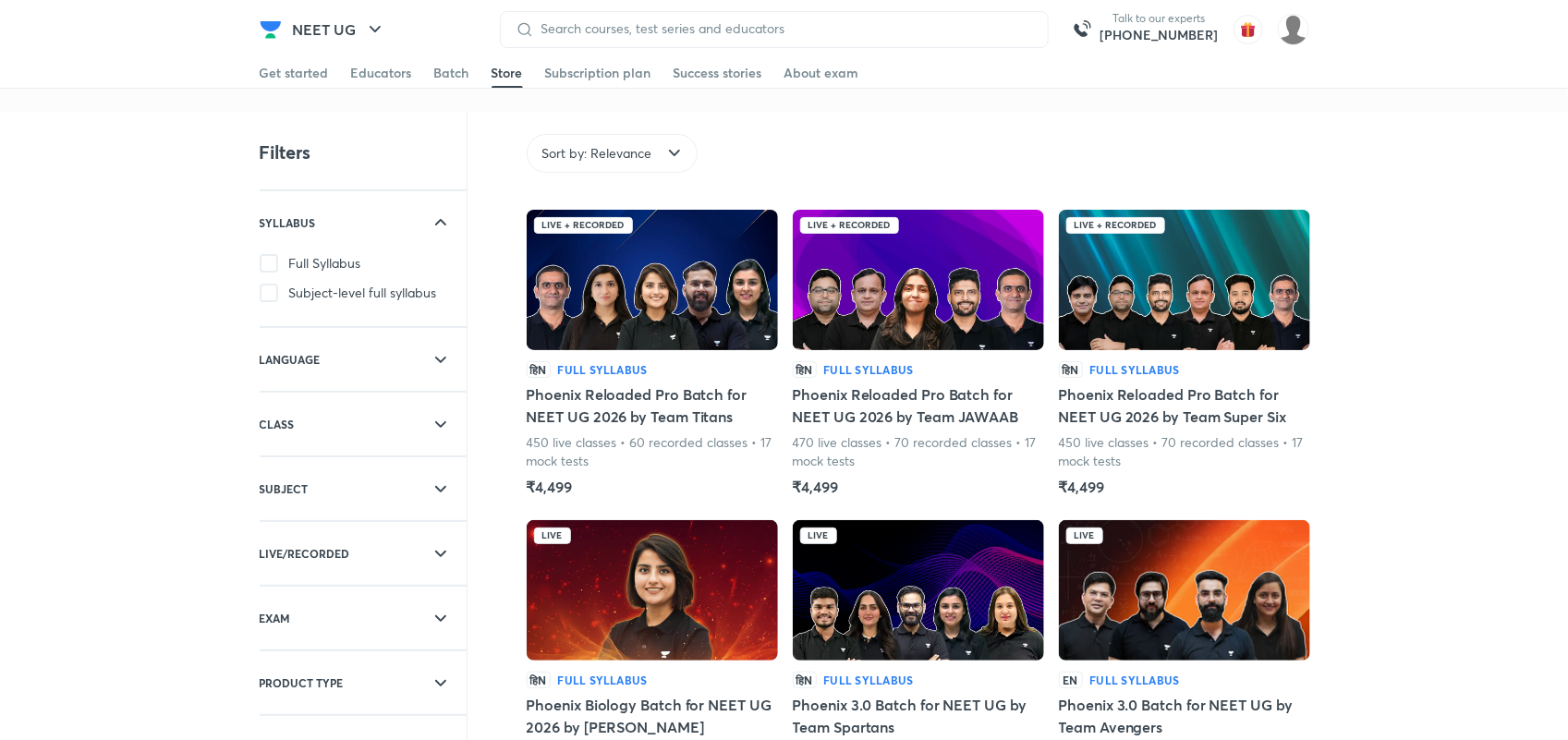
click at [384, 367] on div at bounding box center [415, 359] width 104 height 22
click at [339, 459] on label "Hinglish" at bounding box center [363, 459] width 207 height 18
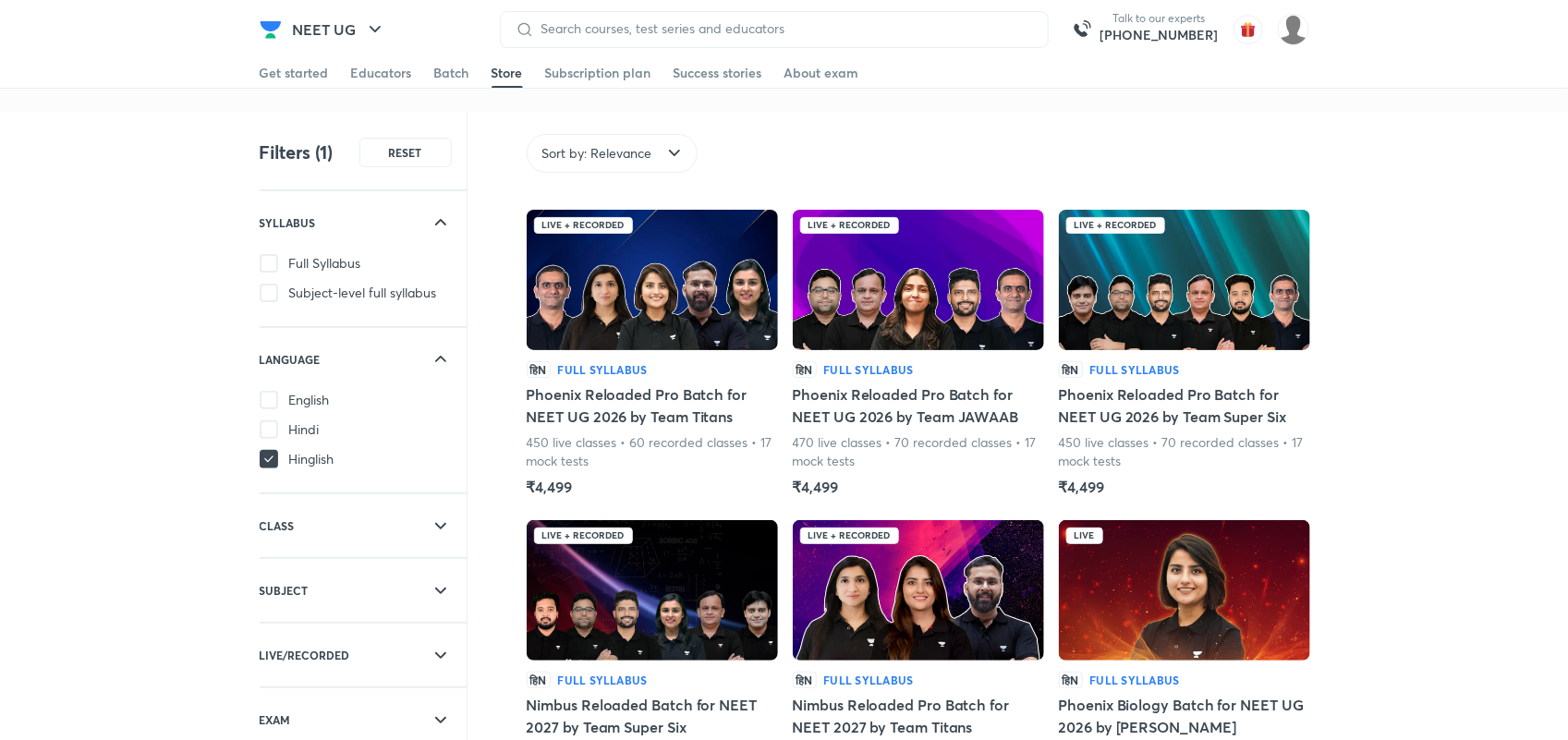
scroll to position [34, 0]
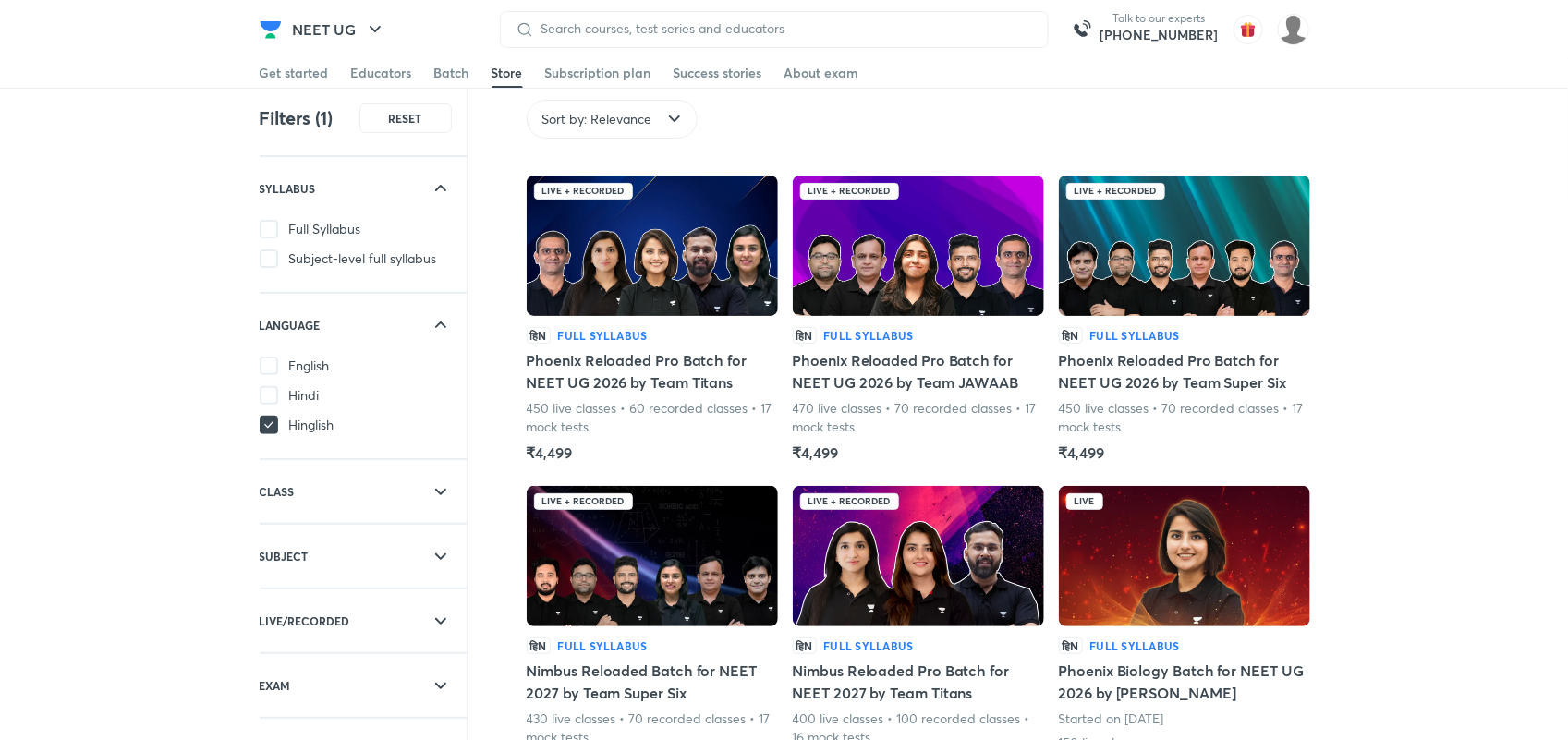
click at [302, 562] on h6 "SUBJECT" at bounding box center [284, 556] width 49 height 18
click at [302, 594] on span "Biology" at bounding box center [310, 597] width 43 height 18
click at [302, 593] on span "Biology" at bounding box center [310, 597] width 43 height 18
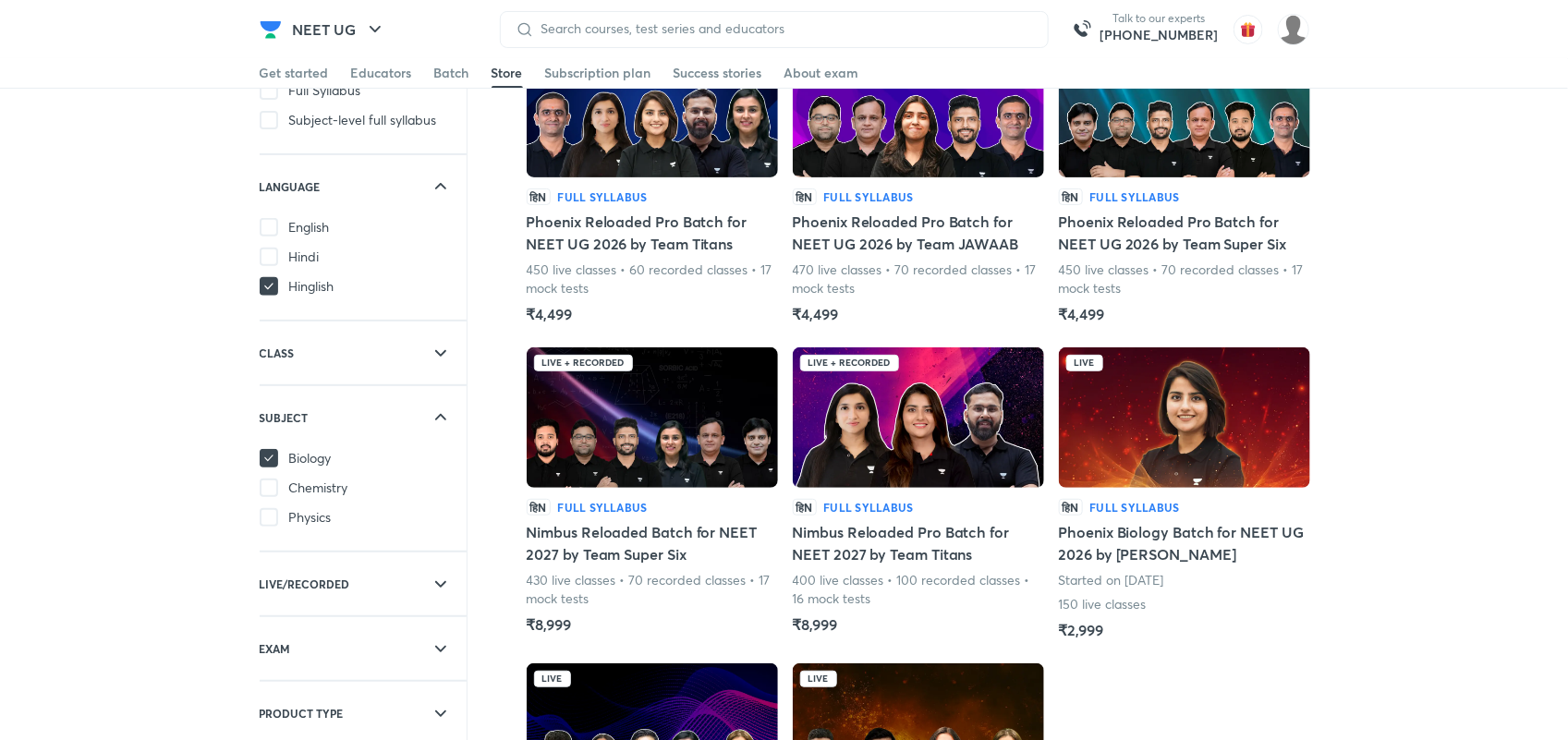
scroll to position [177, 0]
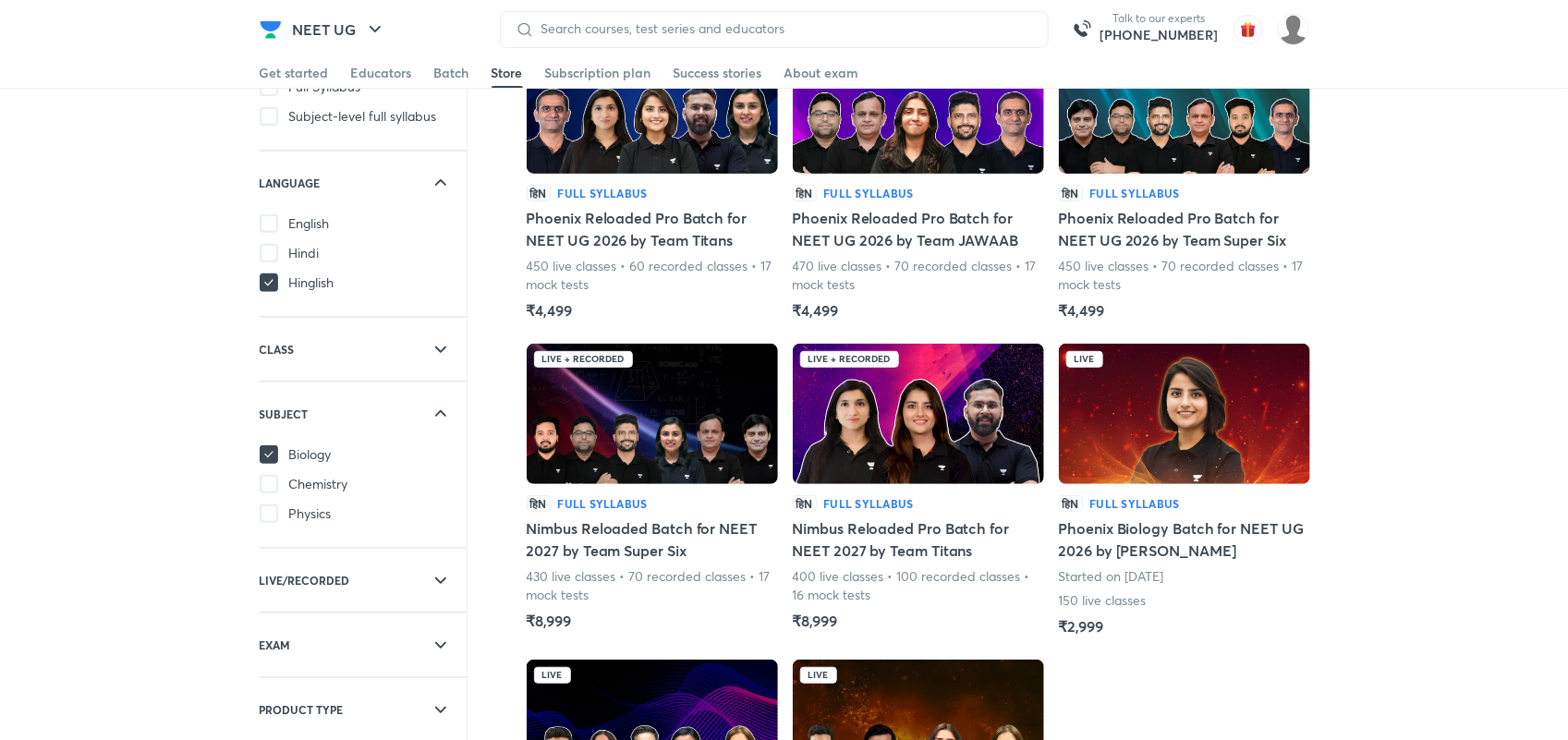
click at [1206, 504] on div "हिN Full Syllabus Phoenix Biology Batch for NEET UG 2026 by Seep Pahuja Started…" at bounding box center [1184, 566] width 251 height 142
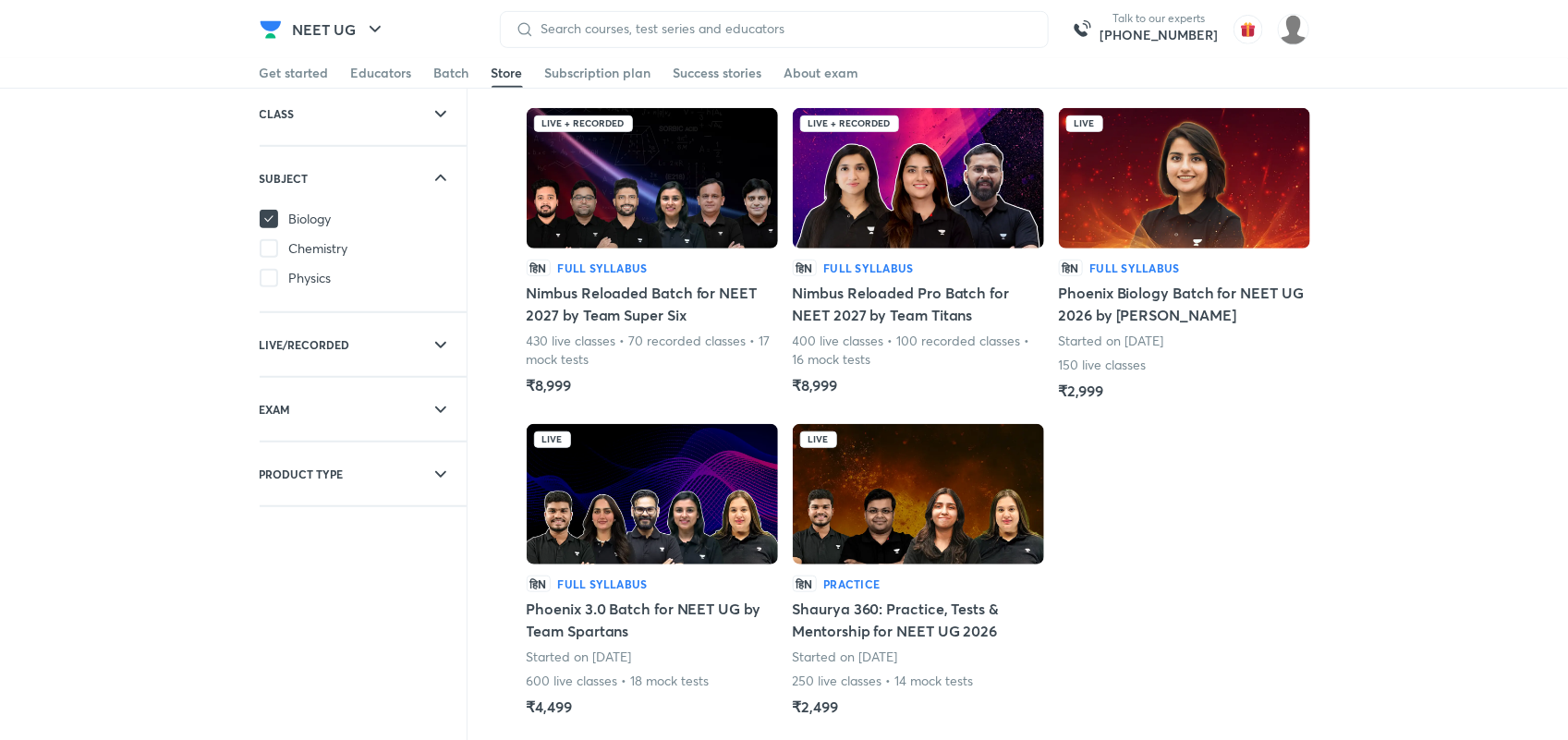
scroll to position [485, 0]
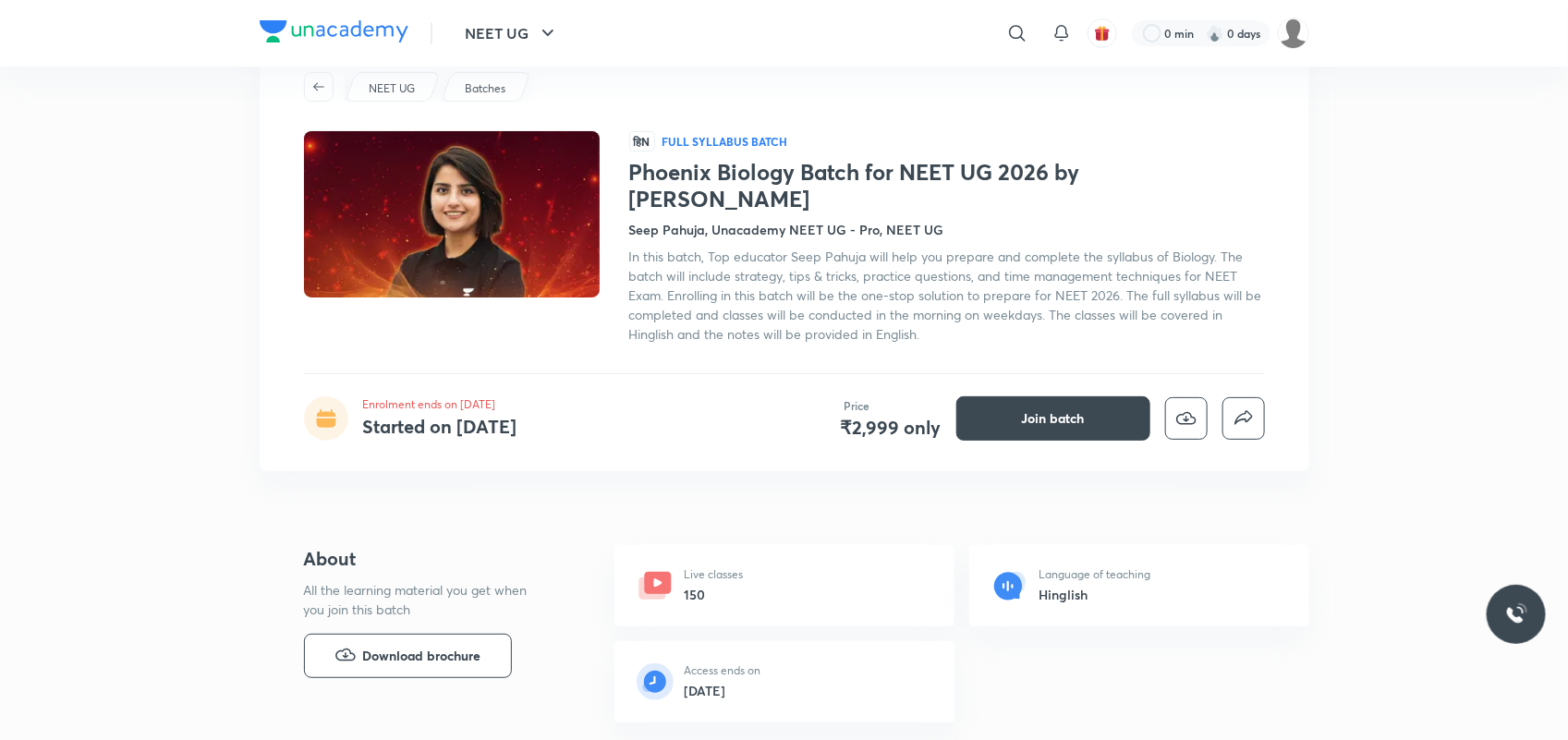
scroll to position [80, 0]
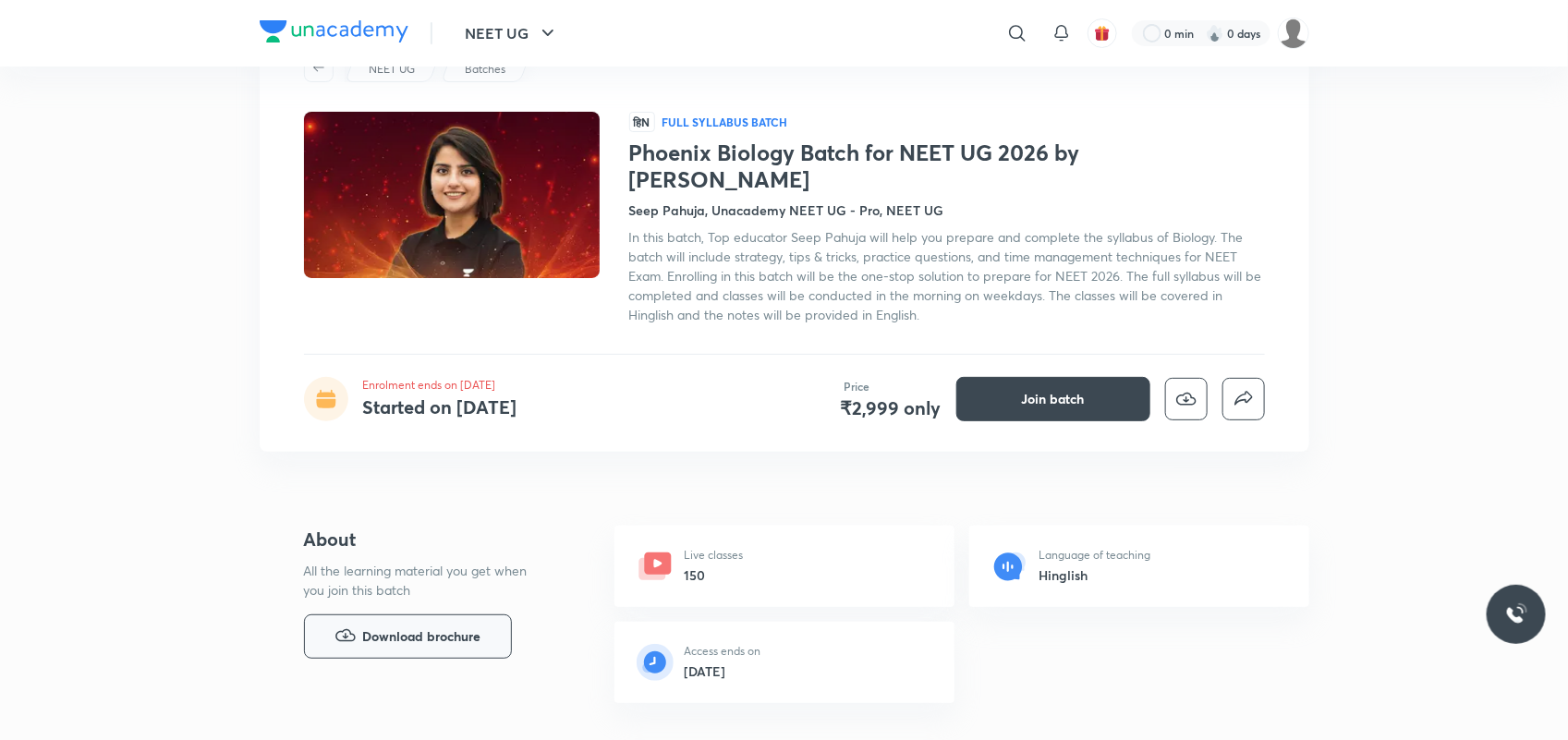
click at [437, 627] on span "Download brochure" at bounding box center [422, 637] width 118 height 20
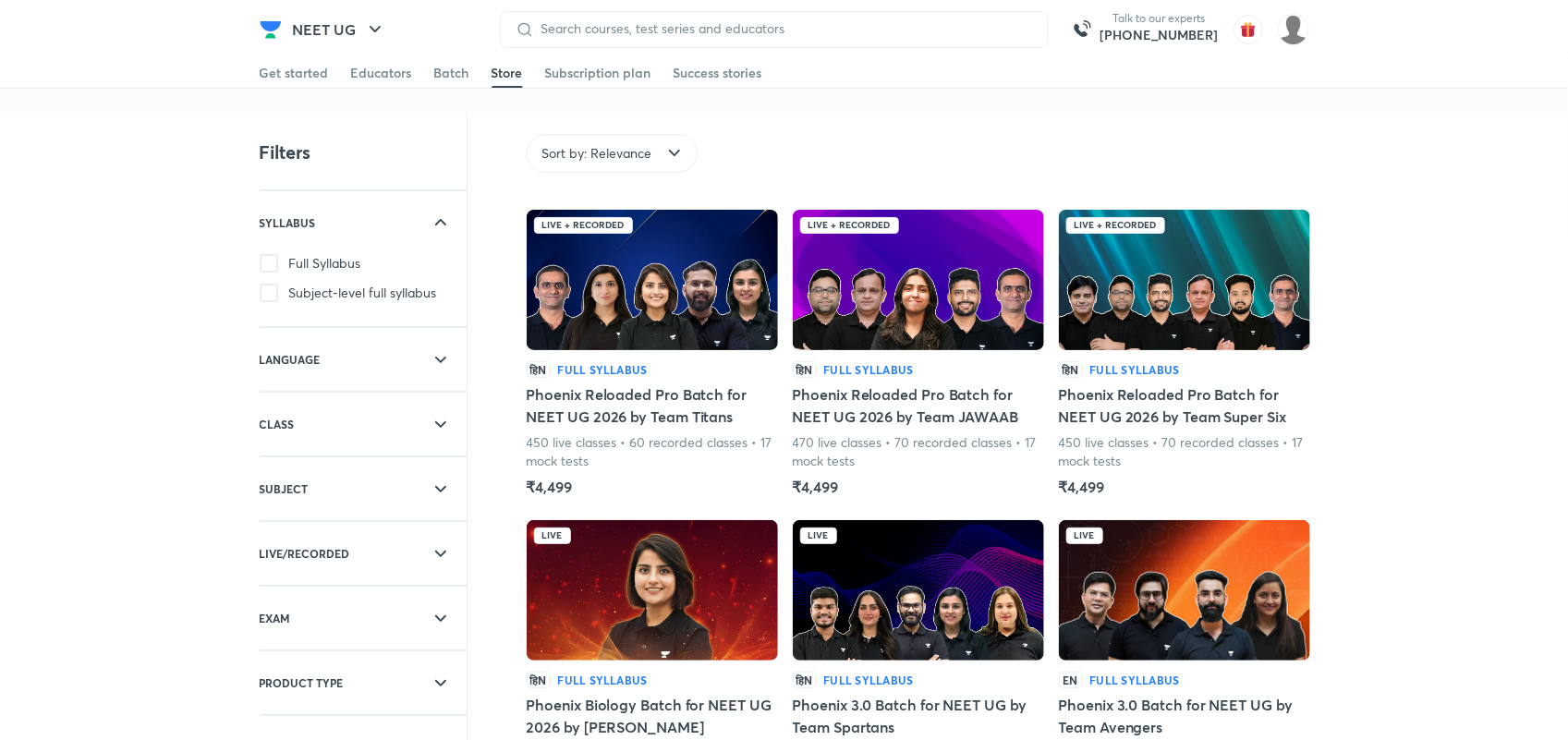
click at [398, 418] on div at bounding box center [415, 424] width 104 height 22
click at [334, 493] on span "Class 12" at bounding box center [311, 494] width 45 height 18
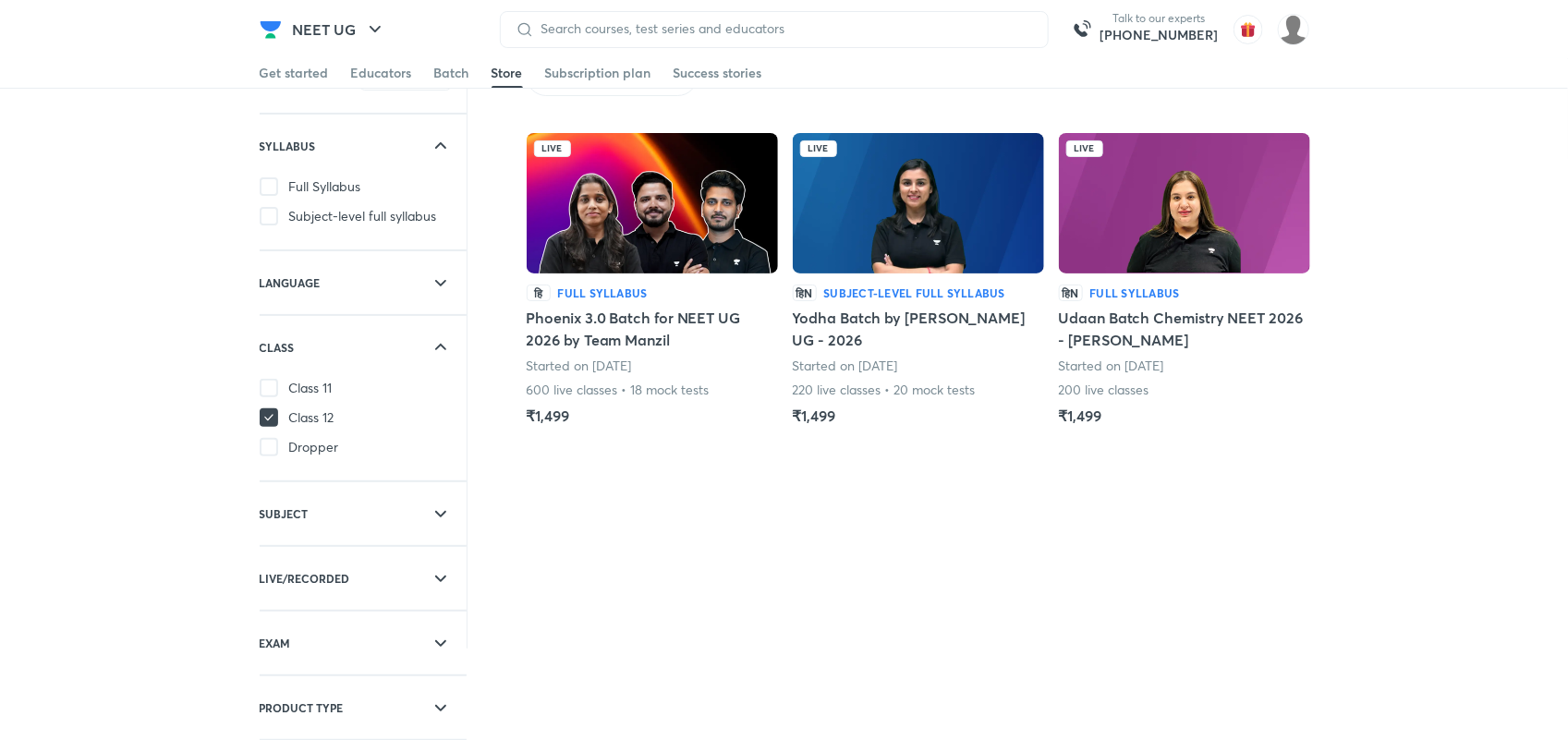
scroll to position [80, 0]
click at [289, 511] on h6 "SUBJECT" at bounding box center [284, 513] width 49 height 18
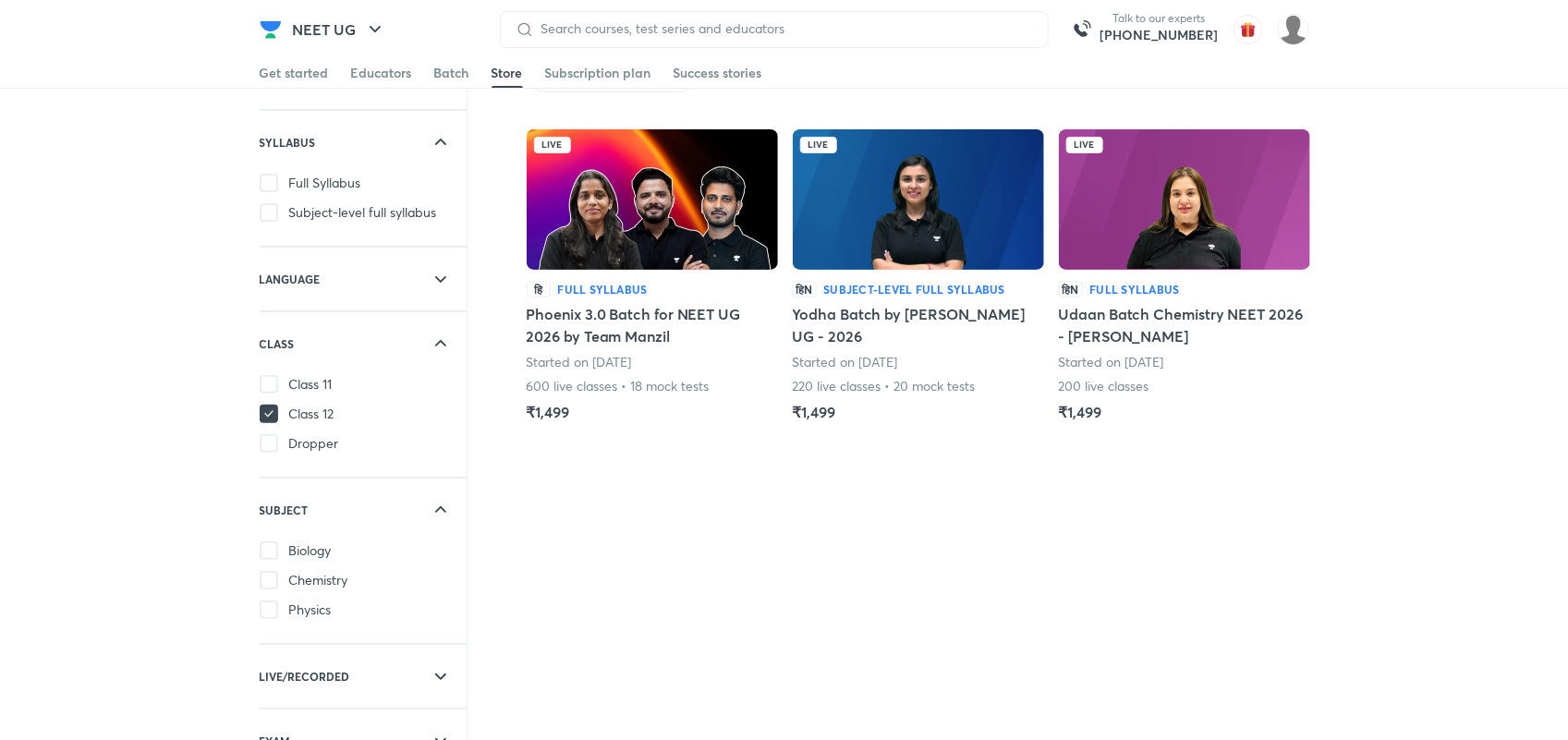
click at [297, 546] on span "Biology" at bounding box center [310, 551] width 43 height 18
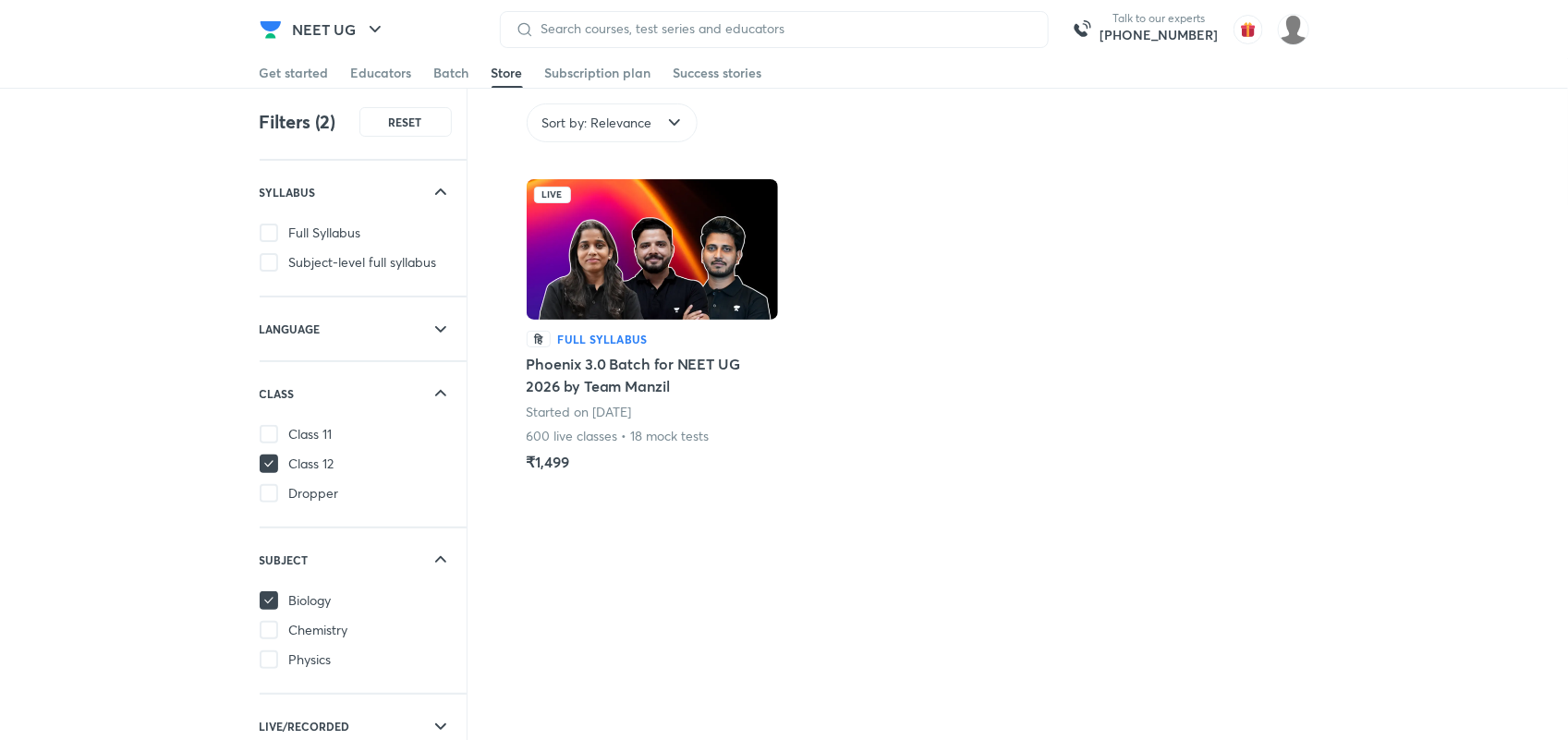
scroll to position [38, 0]
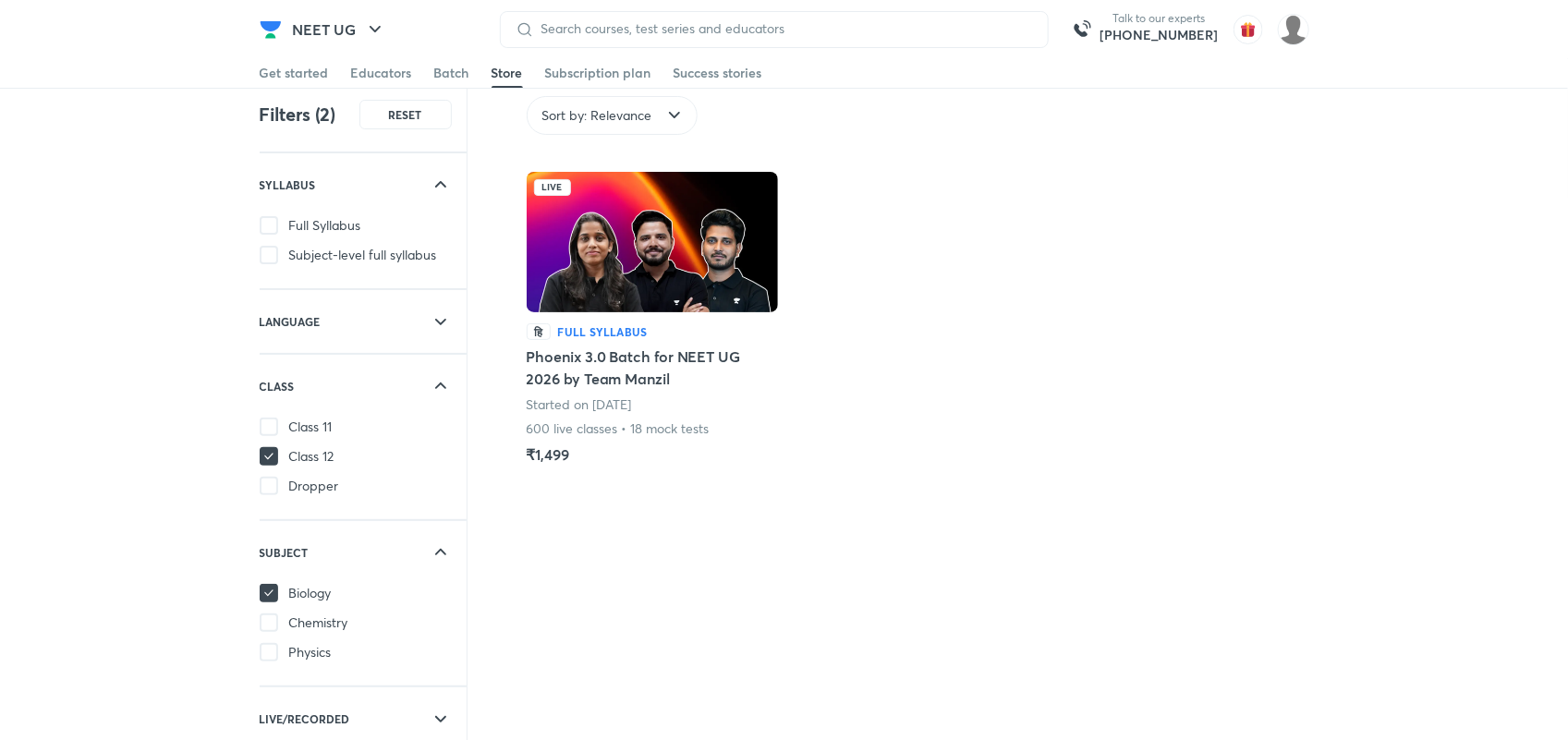
click at [430, 60] on div "Get started Educators Batch Store Subscription plan Success stories" at bounding box center [785, 73] width 1050 height 30
click at [616, 88] on div "Get started Educators Batch Store Subscription plan Success stories" at bounding box center [784, 73] width 1568 height 30
click at [616, 81] on link "Subscription plan" at bounding box center [598, 73] width 106 height 30
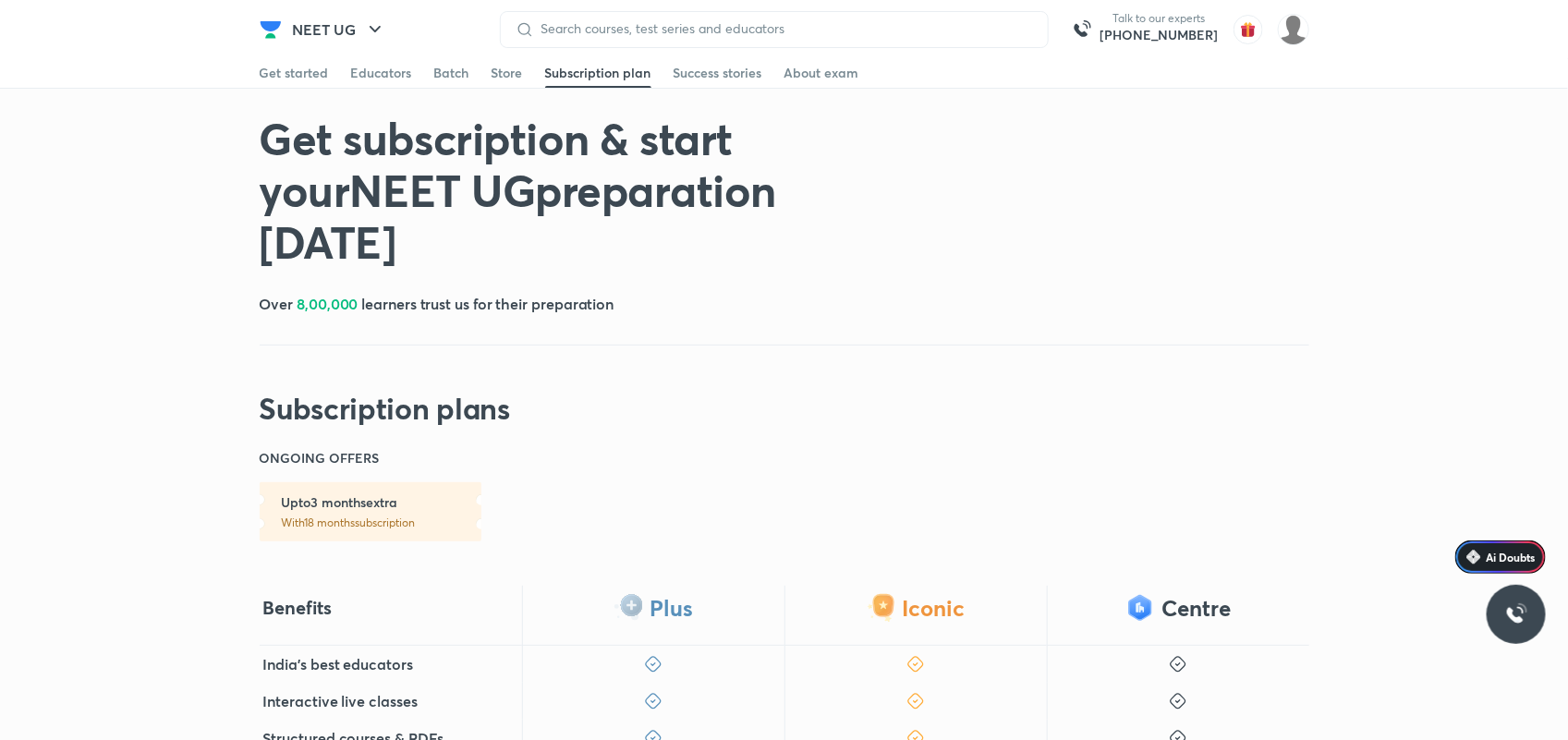
scroll to position [652, 0]
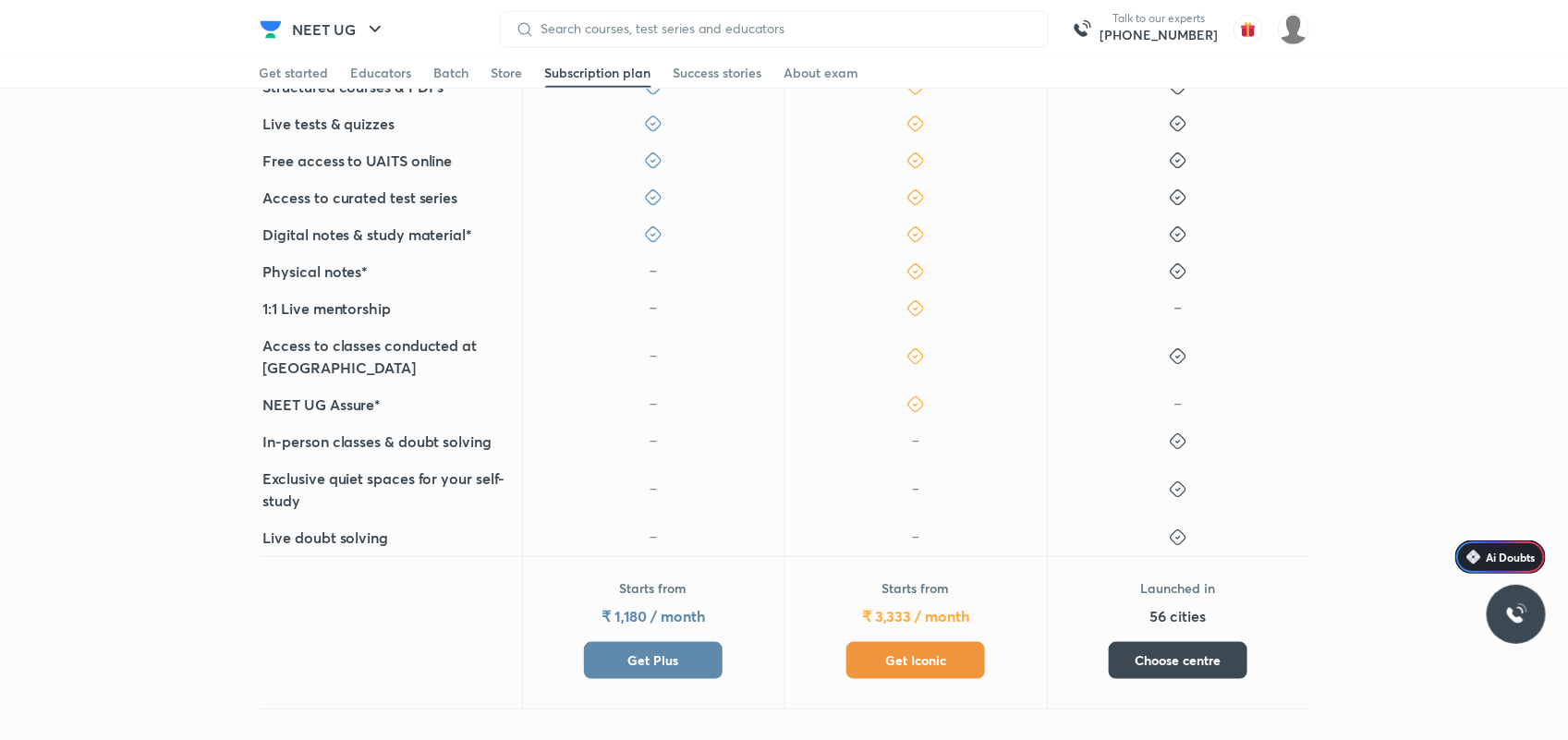
click at [649, 652] on span "Get Plus" at bounding box center [653, 661] width 51 height 18
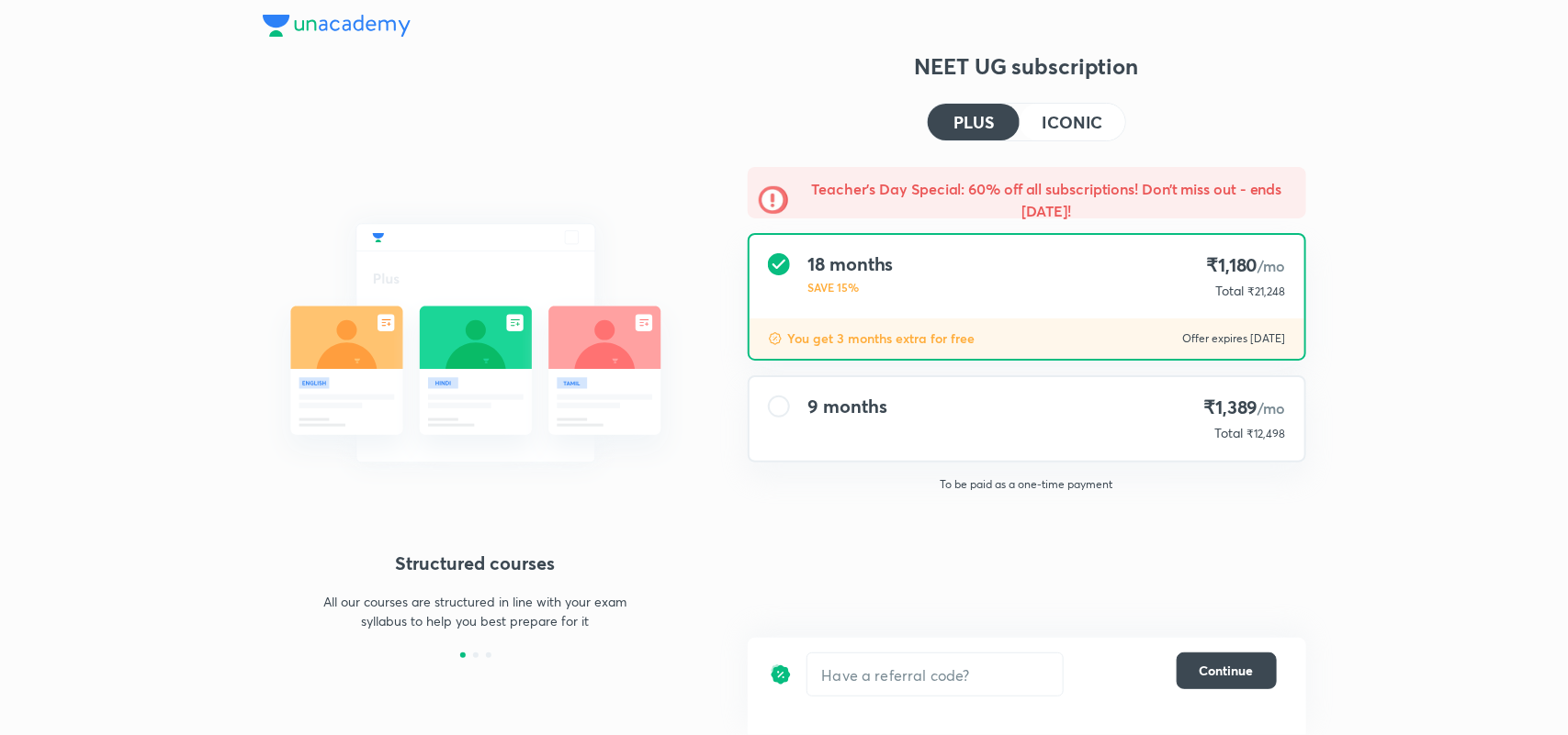
click at [1013, 436] on div "9 months ₹1,389 /mo Total ₹12,498" at bounding box center [1026, 419] width 554 height 83
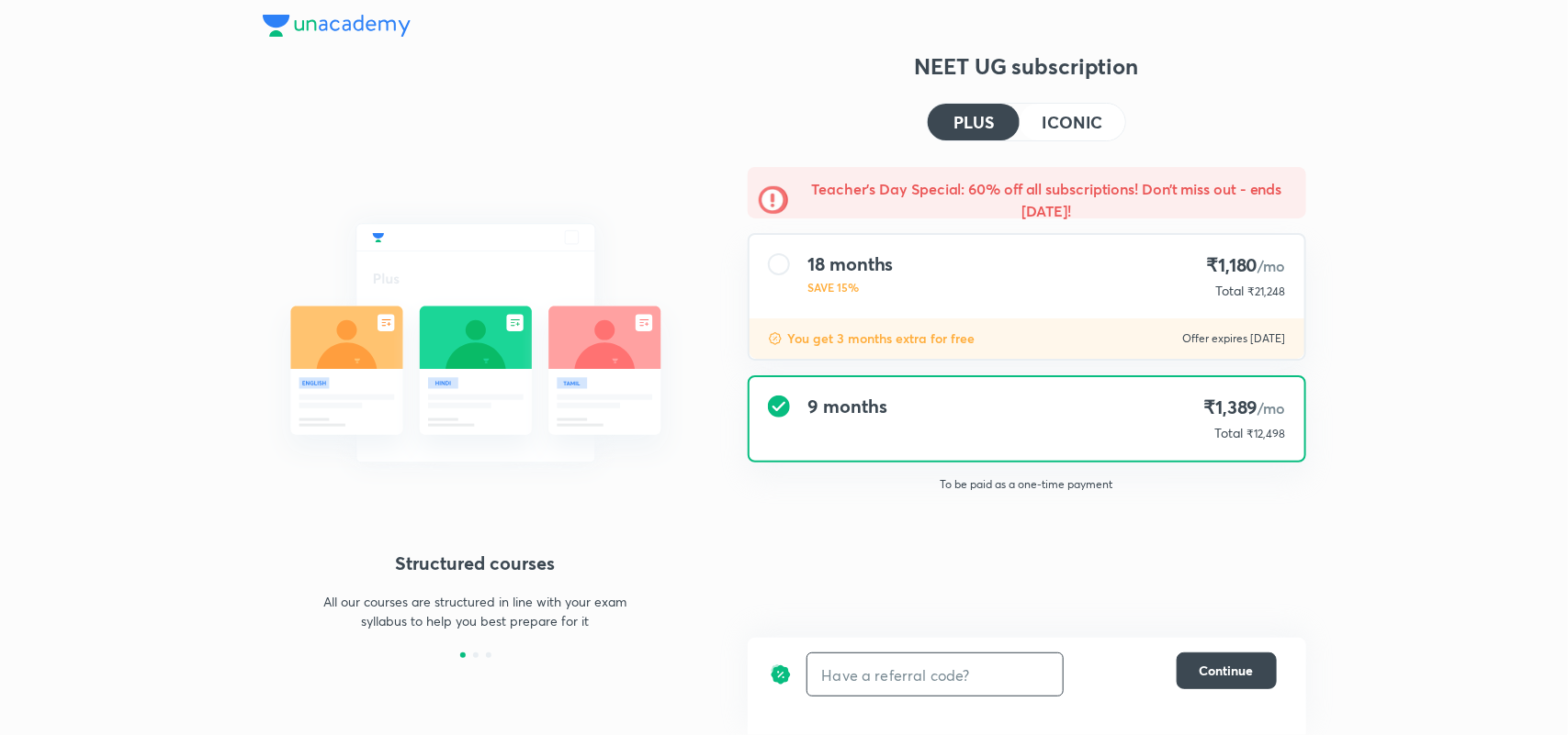
click at [953, 679] on input "text" at bounding box center [934, 674] width 255 height 43
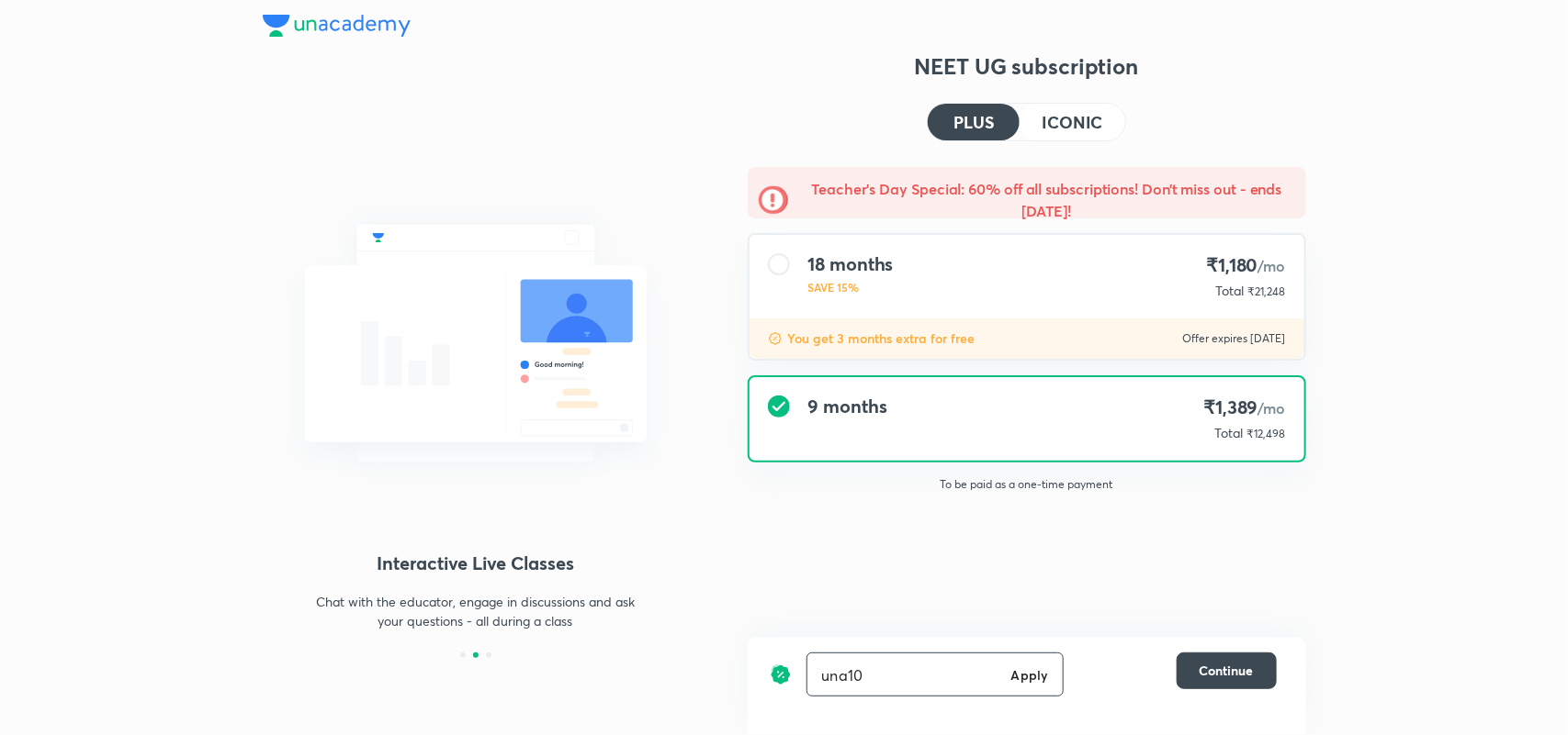
type input "una10"
click at [1036, 674] on h6 "Apply" at bounding box center [1029, 674] width 37 height 19
